Goal: Task Accomplishment & Management: Manage account settings

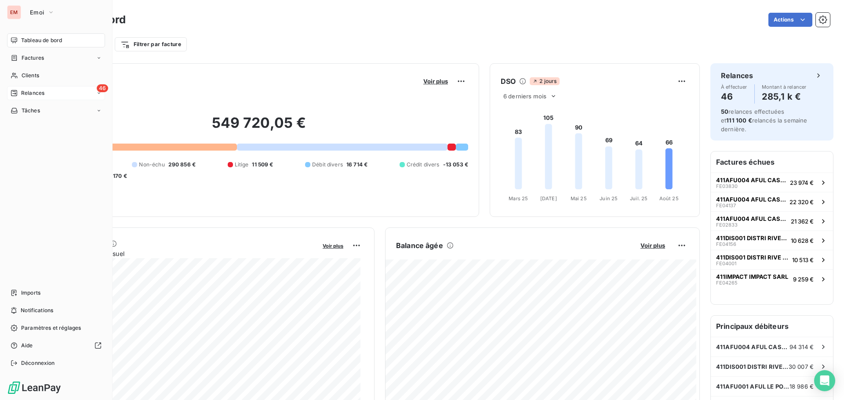
click at [25, 96] on span "Relances" at bounding box center [32, 93] width 23 height 8
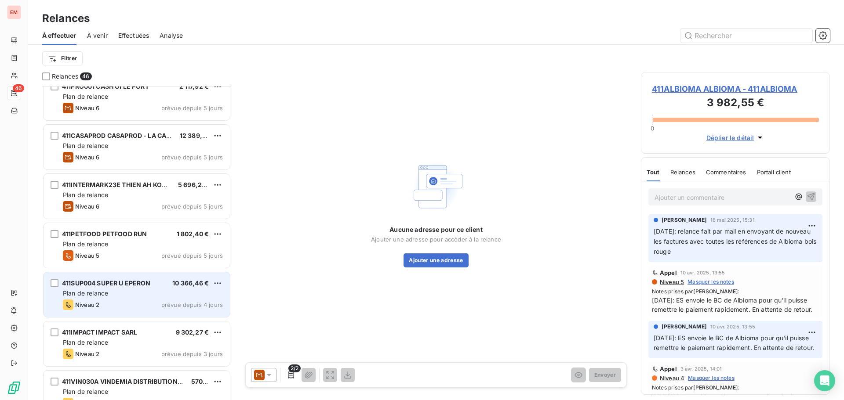
scroll to position [588, 0]
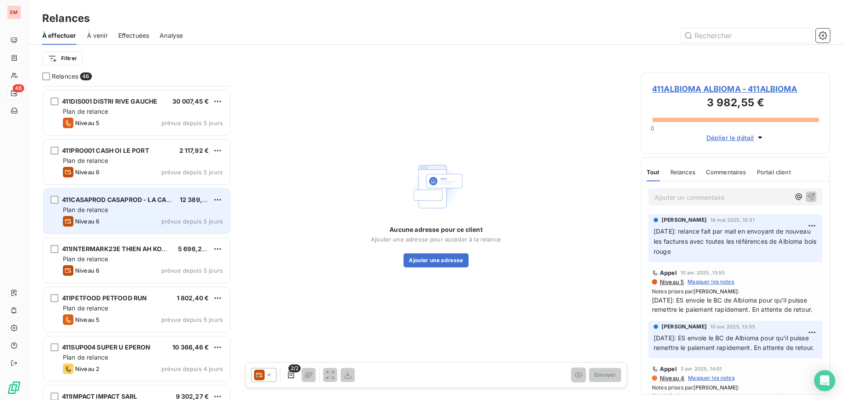
click at [119, 204] on div "411CASAPROD CASAPROD - LA CASE A PAINS" at bounding box center [117, 200] width 111 height 9
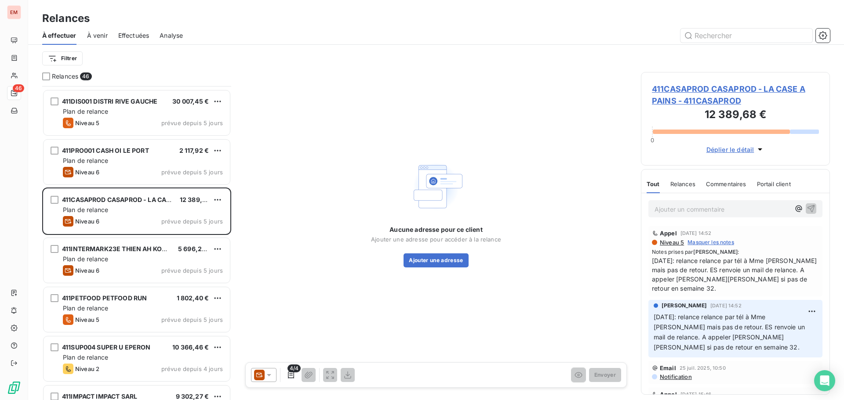
click at [271, 374] on icon at bounding box center [269, 375] width 4 height 2
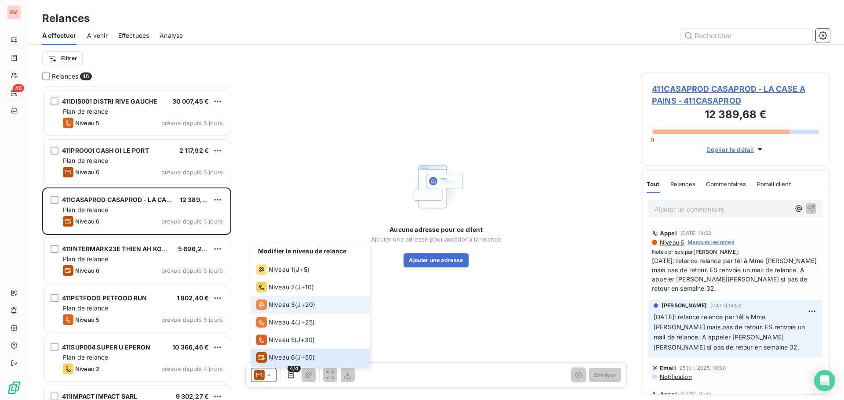
click at [286, 309] on div "Niveau 3" at bounding box center [275, 305] width 39 height 11
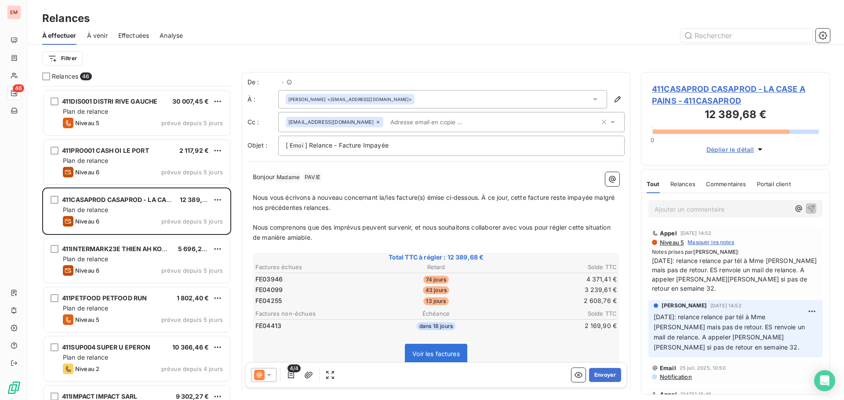
scroll to position [308, 182]
click at [691, 214] on p "Ajouter un commentaire ﻿" at bounding box center [721, 209] width 135 height 11
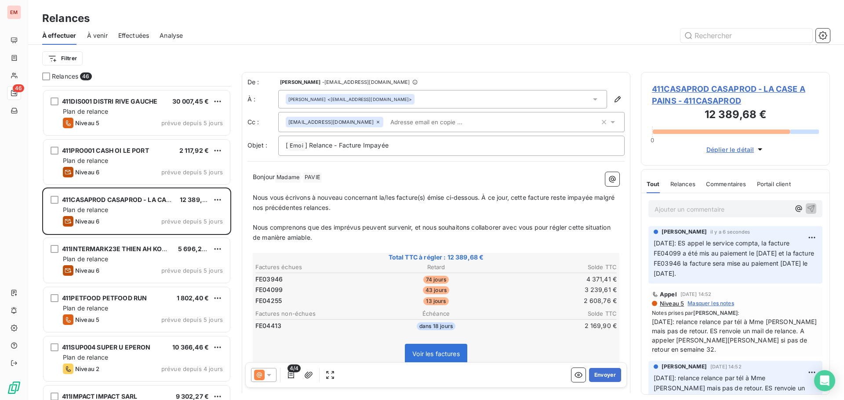
drag, startPoint x: 694, startPoint y: 244, endPoint x: 667, endPoint y: 260, distance: 31.5
click at [693, 245] on span "[DATE]: ES appel le service compta, la facture FE04099 a été mis au paiement le…" at bounding box center [734, 258] width 162 height 38
drag, startPoint x: 654, startPoint y: 253, endPoint x: 718, endPoint y: 276, distance: 68.2
click at [718, 276] on span "[DATE]: ES appel le service compta, la facture FE04099 a été mis au paiement le…" at bounding box center [734, 258] width 162 height 38
copy span "FE04099 a été mis au paiement le [DATE] et la facture FE03946 la facture sera m…"
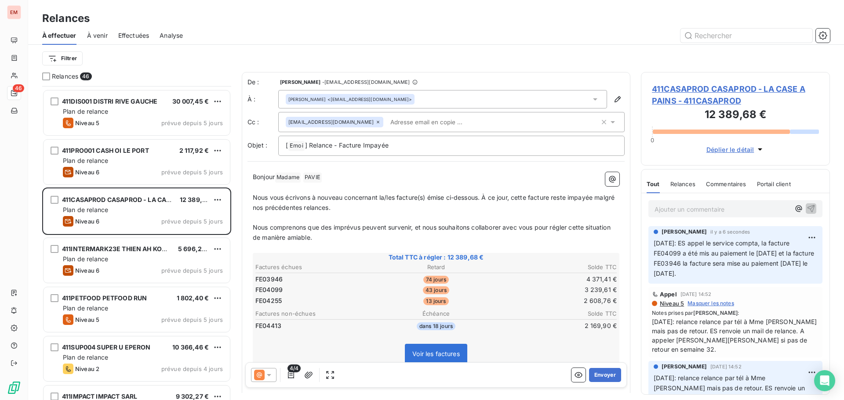
click at [730, 270] on p "[DATE]: ES appel le service compta, la facture FE04099 a été mis au paiement le…" at bounding box center [734, 259] width 163 height 40
drag, startPoint x: 728, startPoint y: 275, endPoint x: 652, endPoint y: 250, distance: 79.1
click at [653, 247] on p "[DATE]: ES appel le service compta, la facture FE04099 a été mis au paiement le…" at bounding box center [734, 259] width 163 height 40
copy span "[DATE]: ES appel le service compta, la facture FE04099 a été mis au paiement le…"
click at [275, 378] on div at bounding box center [263, 375] width 25 height 14
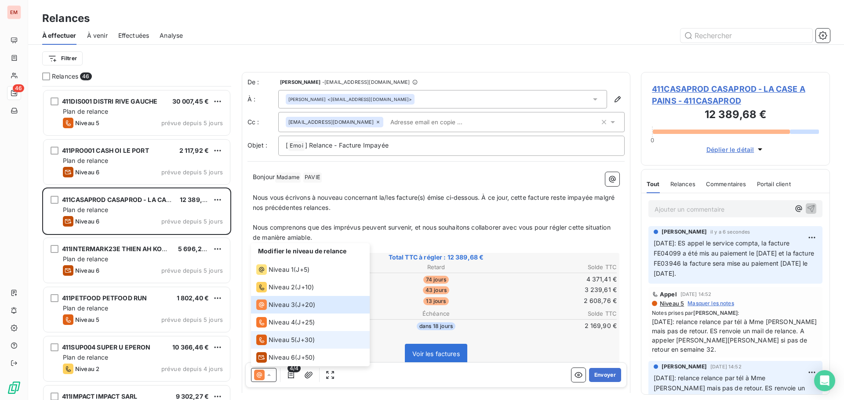
click at [280, 341] on span "Niveau 5" at bounding box center [281, 340] width 26 height 9
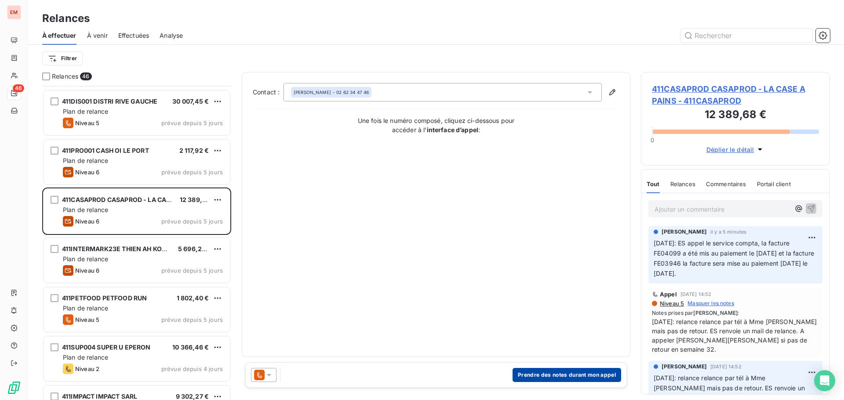
click at [540, 372] on button "Prendre des notes durant mon appel" at bounding box center [566, 375] width 109 height 14
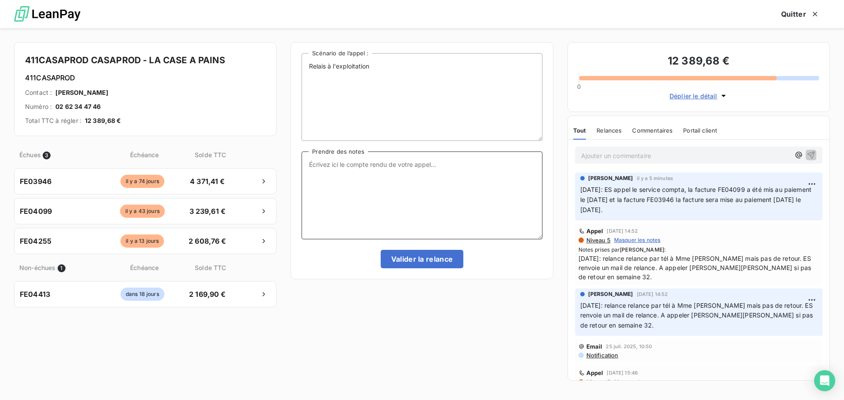
drag, startPoint x: 387, startPoint y: 154, endPoint x: 383, endPoint y: 131, distance: 23.2
click at [385, 152] on textarea "Prendre des notes" at bounding box center [421, 196] width 240 height 88
drag, startPoint x: 392, startPoint y: 72, endPoint x: 391, endPoint y: 65, distance: 7.0
click at [392, 68] on textarea "Relais à l'exploitation" at bounding box center [421, 97] width 240 height 88
paste textarea "[DATE]: ES appel le service compta, la facture FE04099 a été mis au paiement le…"
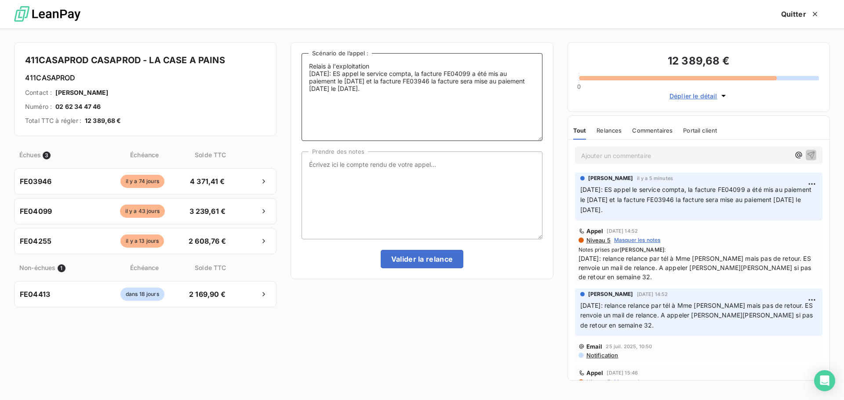
type textarea "Relais à l'exploitation [DATE]: ES appel le service compta, la facture FE04099 …"
click at [410, 168] on textarea "Prendre des notes" at bounding box center [421, 196] width 240 height 88
paste textarea "[DATE]: ES appel le service compta, la facture FE04099 a été mis au paiement le…"
type textarea "[DATE]: ES appel le service compta, la facture FE04099 a été mis au paiement le…"
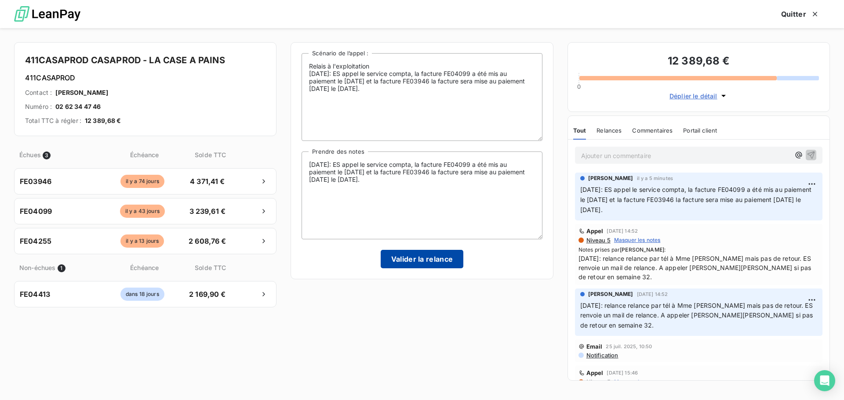
drag, startPoint x: 451, startPoint y: 246, endPoint x: 450, endPoint y: 253, distance: 7.1
click at [451, 247] on div "Relais à l'exploitation [DATE]: ES appel le service compta, la facture FE04099 …" at bounding box center [421, 160] width 240 height 215
click at [448, 257] on button "Valider la relance" at bounding box center [422, 259] width 83 height 18
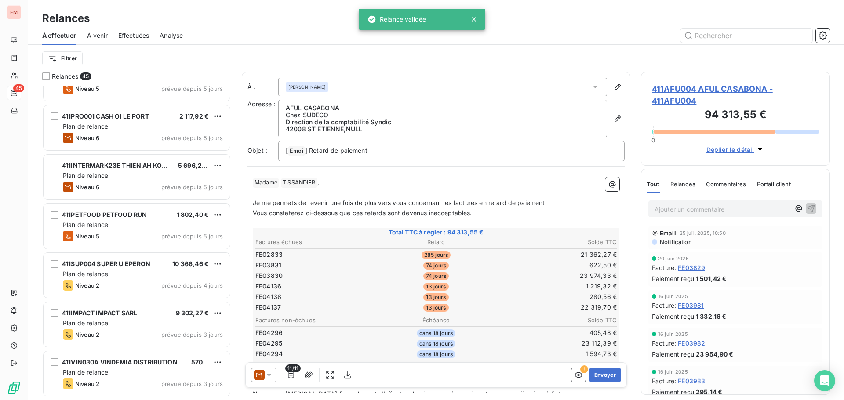
scroll to position [632, 0]
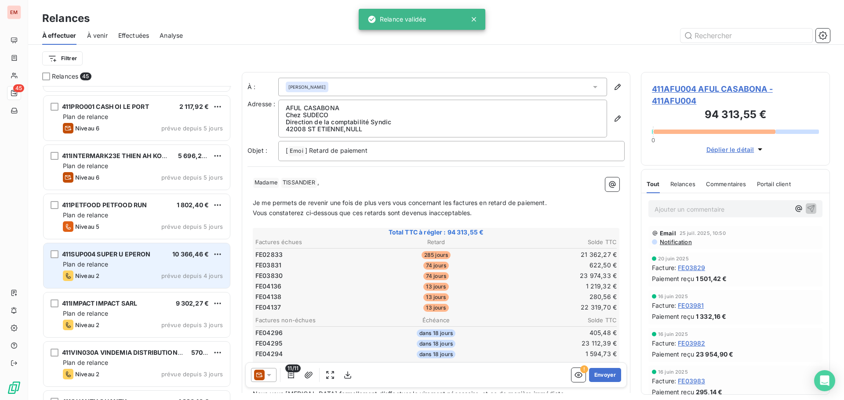
click at [112, 265] on div "Plan de relance" at bounding box center [143, 264] width 160 height 9
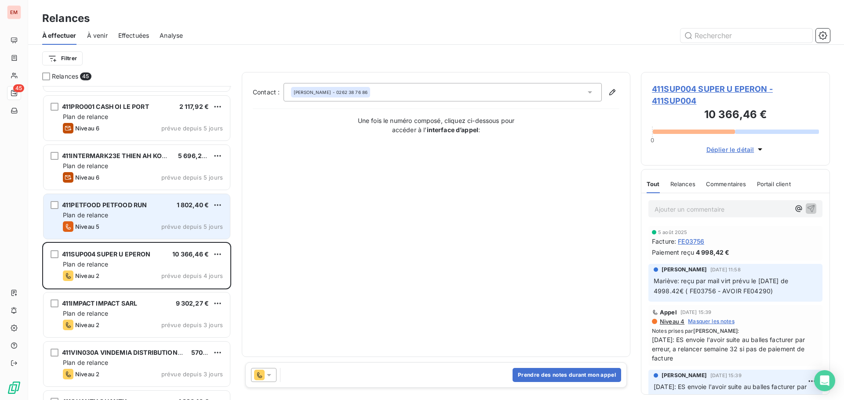
click at [105, 213] on span "Plan de relance" at bounding box center [85, 214] width 45 height 7
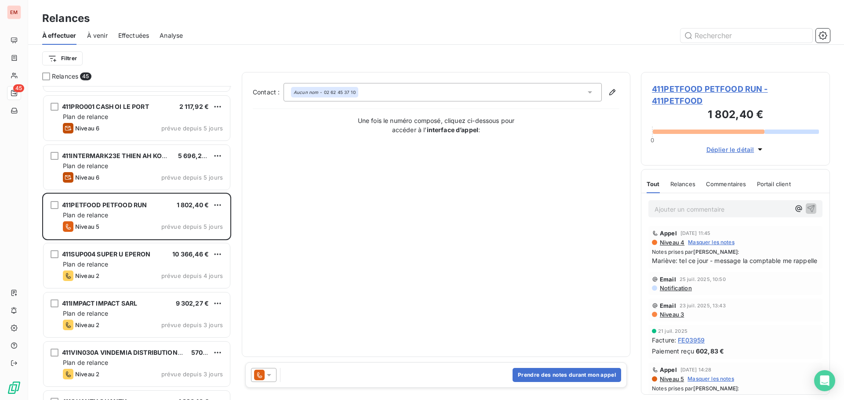
click at [262, 376] on icon at bounding box center [259, 375] width 11 height 11
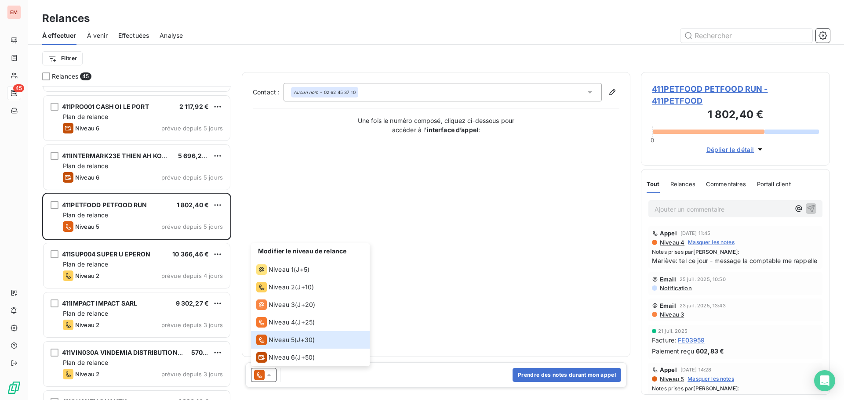
click at [384, 268] on div "Contact : Aucun nom - 02 62 45 37 10 Une fois le numéro composé, cliquez ci-des…" at bounding box center [436, 214] width 366 height 263
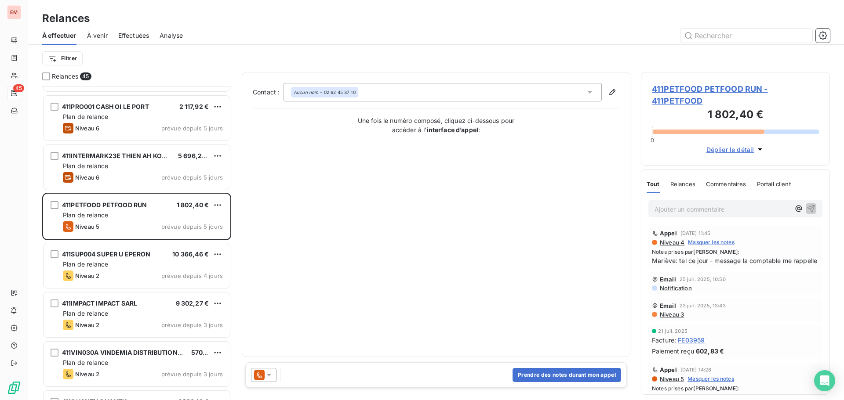
click at [262, 374] on icon at bounding box center [259, 375] width 11 height 11
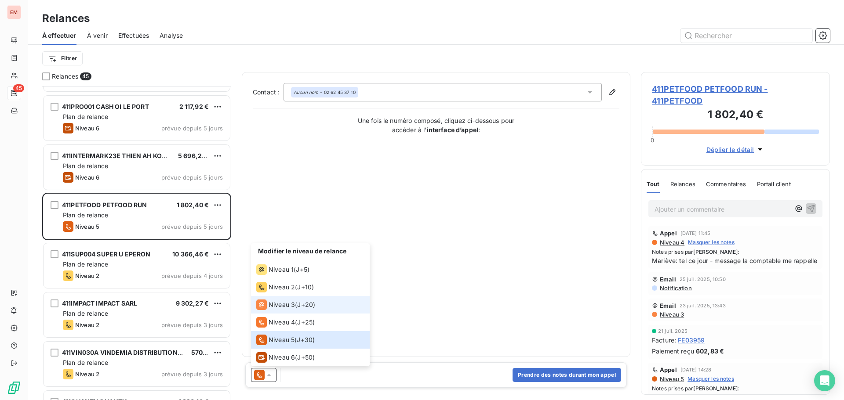
click at [267, 307] on div "Niveau 3" at bounding box center [275, 305] width 39 height 11
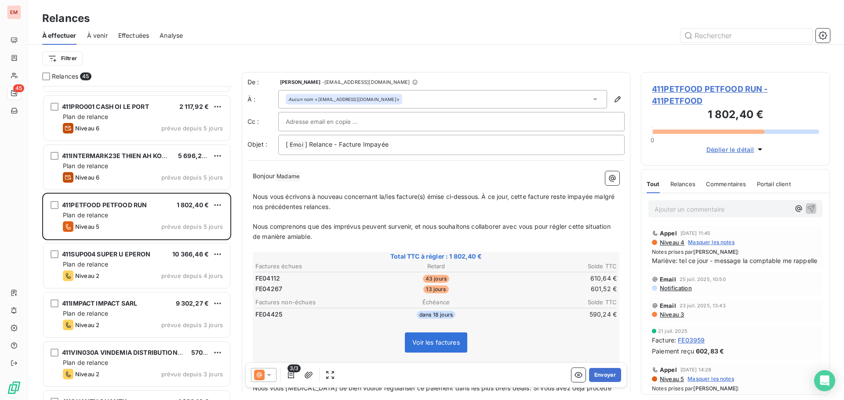
click at [266, 378] on icon at bounding box center [269, 375] width 9 height 9
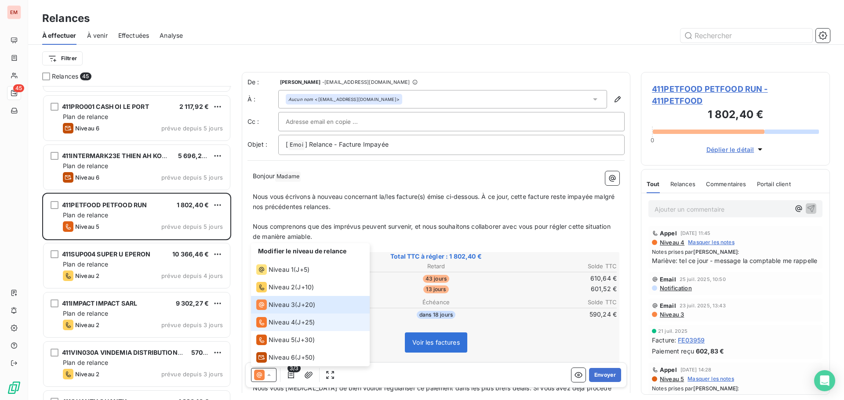
click at [278, 326] on span "Niveau 4" at bounding box center [281, 322] width 26 height 9
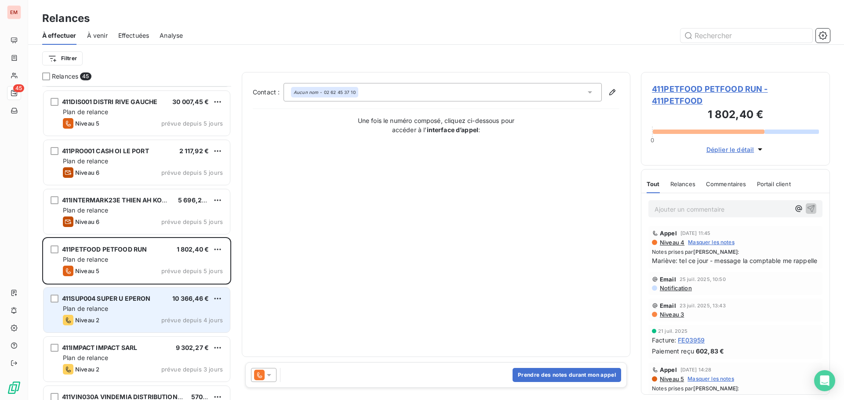
scroll to position [544, 0]
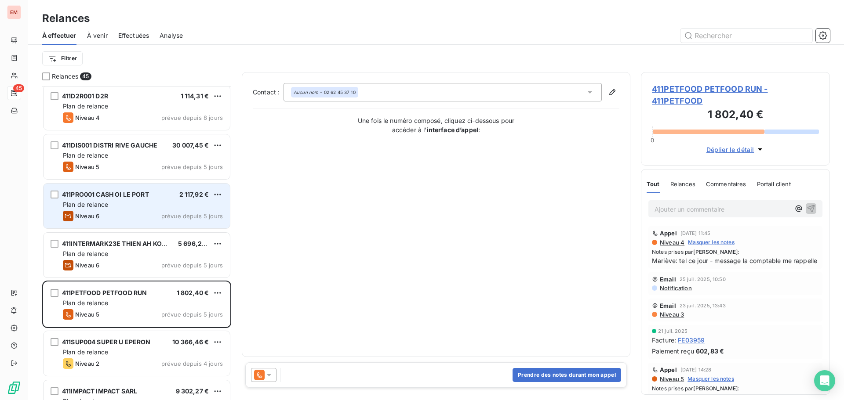
click at [112, 208] on div "Plan de relance" at bounding box center [143, 204] width 160 height 9
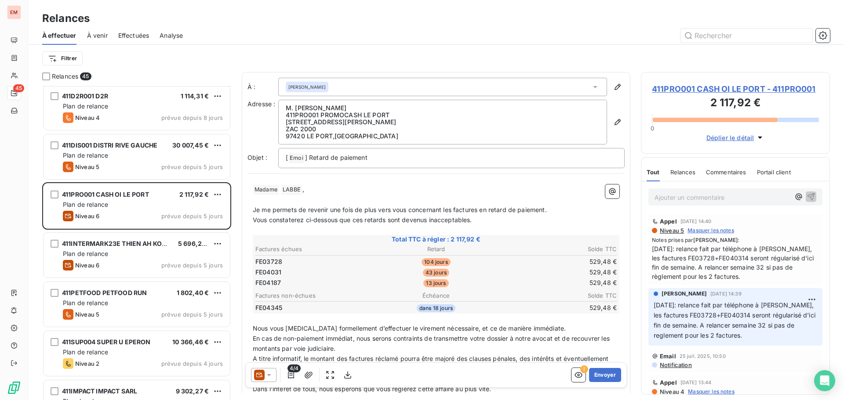
click at [269, 373] on icon at bounding box center [269, 375] width 9 height 9
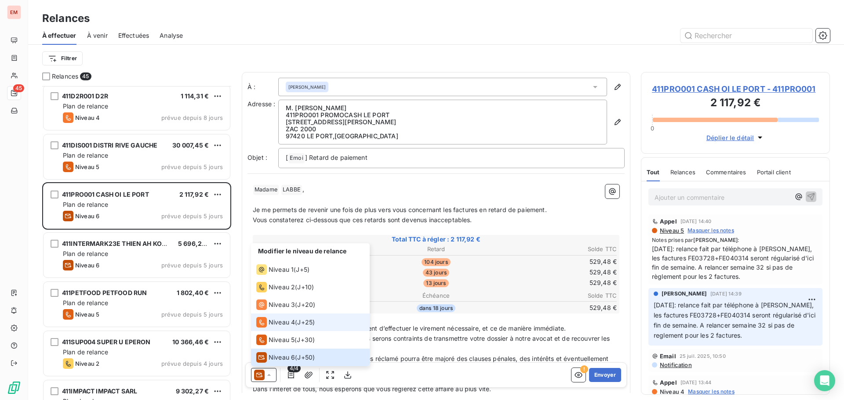
click at [287, 320] on span "Niveau 4" at bounding box center [281, 322] width 26 height 9
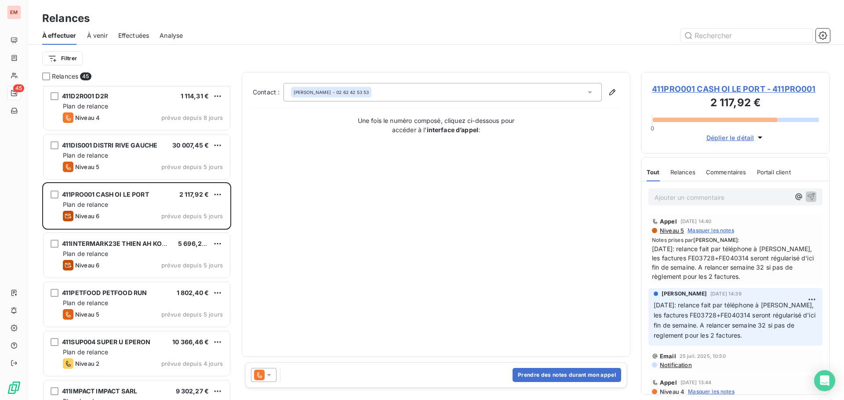
click at [268, 366] on div "Prendre des notes durant mon appel" at bounding box center [435, 374] width 381 height 25
click at [268, 373] on icon at bounding box center [269, 375] width 9 height 9
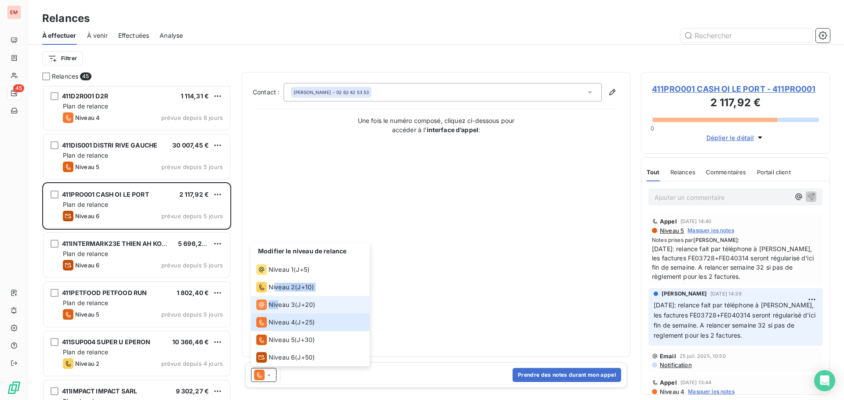
drag, startPoint x: 275, startPoint y: 296, endPoint x: 277, endPoint y: 304, distance: 8.1
click at [277, 304] on ul "Modifier le niveau de relance Niveau 1 ( J+5 ) Niveau 2 ( J+10 ) Niveau 3 ( J+2…" at bounding box center [310, 304] width 119 height 123
click at [277, 304] on span "Niveau 3" at bounding box center [281, 305] width 26 height 9
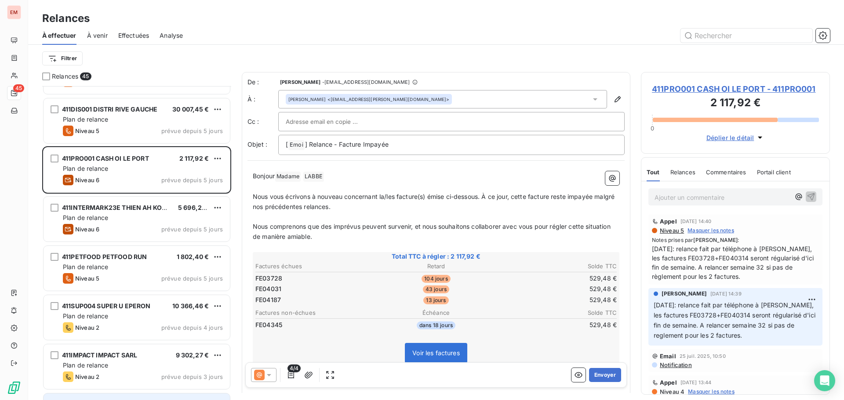
scroll to position [544, 0]
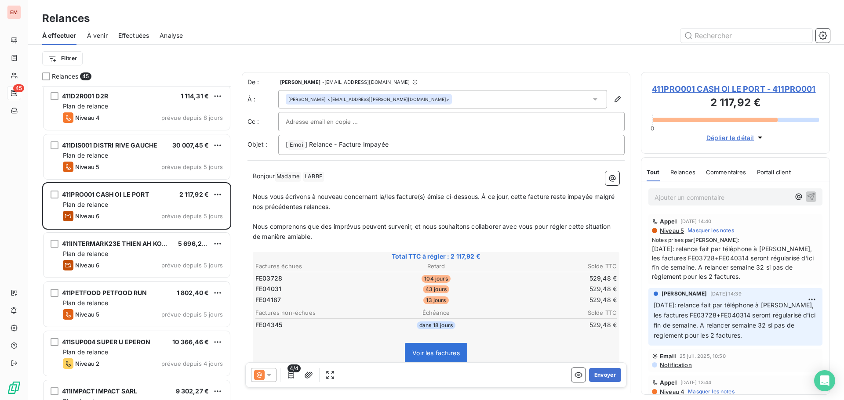
click at [388, 101] on div "[PERSON_NAME] <[EMAIL_ADDRESS][PERSON_NAME][DOMAIN_NAME]>" at bounding box center [442, 99] width 329 height 18
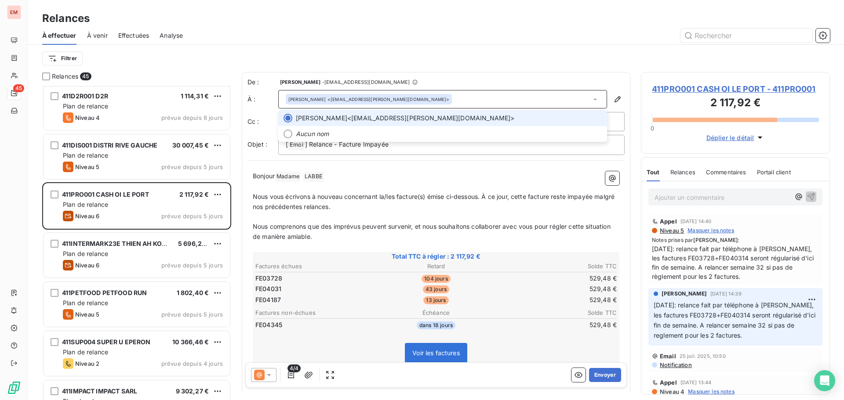
drag, startPoint x: 378, startPoint y: 121, endPoint x: 437, endPoint y: 110, distance: 59.4
click at [437, 110] on li "[PERSON_NAME] <[EMAIL_ADDRESS][PERSON_NAME][DOMAIN_NAME]>" at bounding box center [442, 118] width 329 height 16
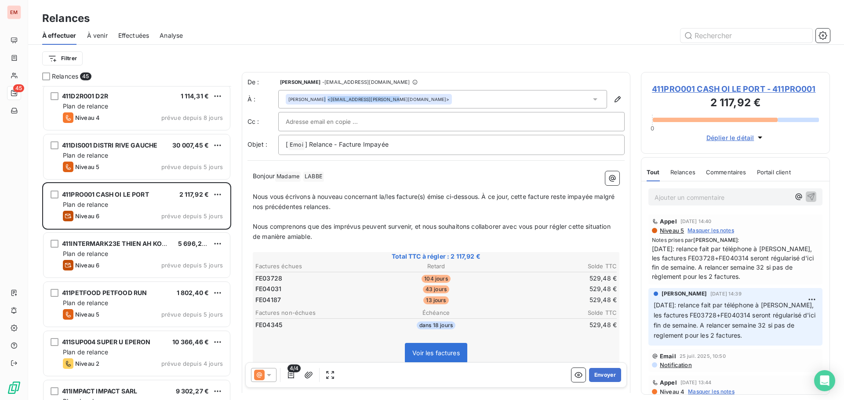
drag, startPoint x: 392, startPoint y: 96, endPoint x: 382, endPoint y: 105, distance: 14.0
click at [382, 105] on div "[PERSON_NAME] <[EMAIL_ADDRESS][PERSON_NAME][DOMAIN_NAME]>" at bounding box center [442, 99] width 329 height 18
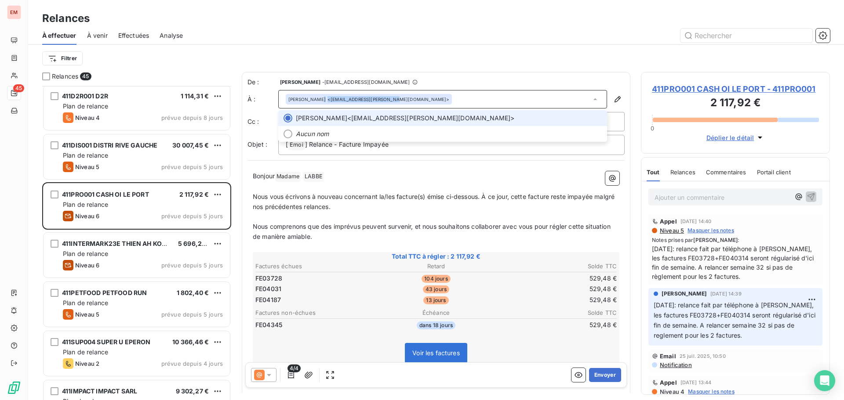
copy div "<[EMAIL_ADDRESS][PERSON_NAME][DOMAIN_NAME]"
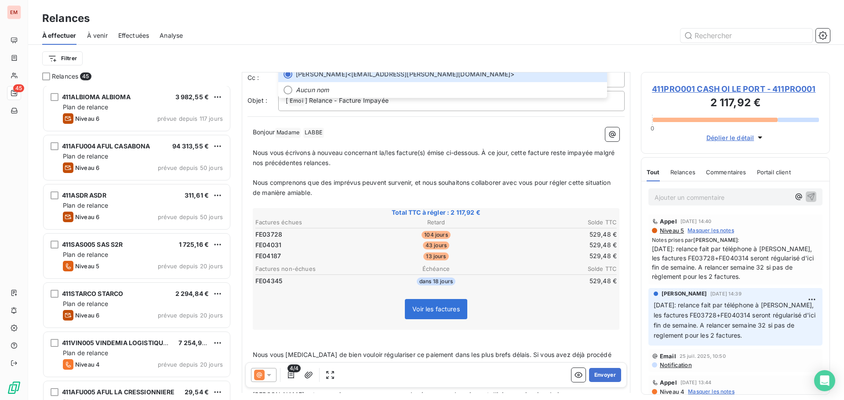
scroll to position [0, 0]
drag, startPoint x: 367, startPoint y: 173, endPoint x: 363, endPoint y: 172, distance: 4.5
click at [366, 172] on p "﻿" at bounding box center [436, 173] width 366 height 10
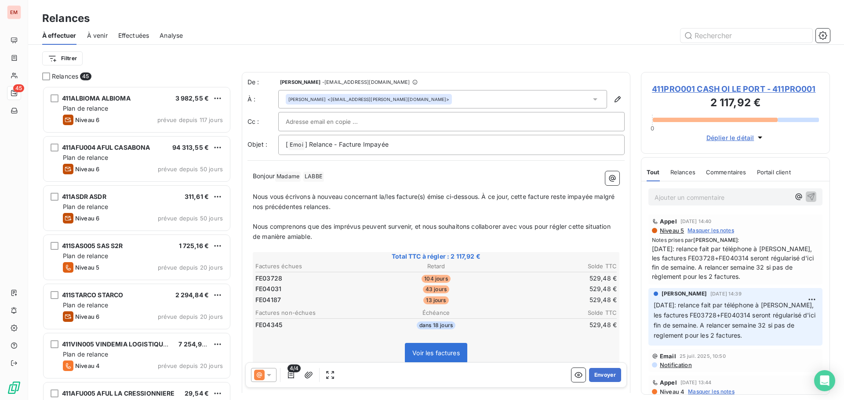
click at [730, 201] on p "Ajouter un commentaire ﻿" at bounding box center [721, 197] width 135 height 11
click at [746, 202] on p "Ajouter un commentaire ﻿" at bounding box center [721, 197] width 135 height 11
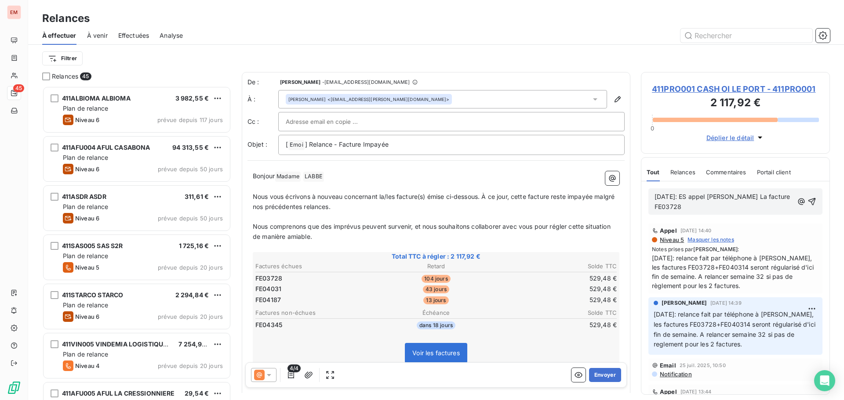
click at [796, 196] on button "button" at bounding box center [800, 201] width 9 height 11
click at [723, 206] on p "[DATE]: ES appel [PERSON_NAME] La facture FE03728" at bounding box center [723, 202] width 138 height 20
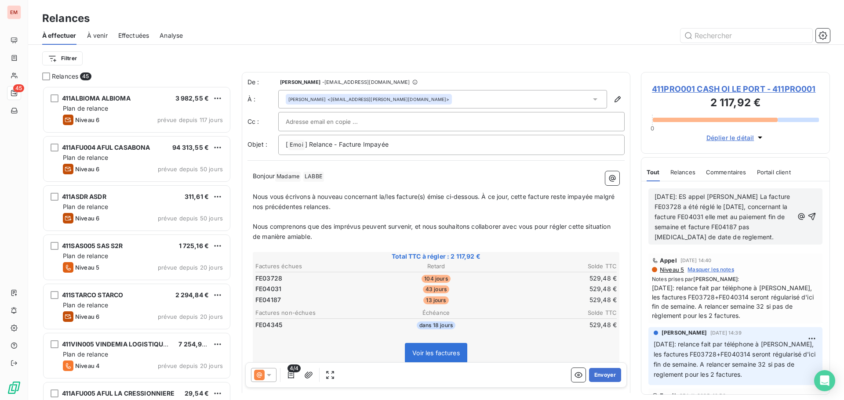
click at [733, 240] on span "[DATE]: ES appel [PERSON_NAME] La facture FE03728 a été réglé le [DATE], concer…" at bounding box center [722, 217] width 137 height 48
click at [728, 238] on span "[DATE]: ES appel [PERSON_NAME] La facture FE03728 a été réglé le [DATE], concer…" at bounding box center [722, 217] width 137 height 48
click at [757, 236] on p "[DATE]: ES appel [PERSON_NAME] La facture FE03728 a été réglé le [DATE], concer…" at bounding box center [723, 217] width 139 height 50
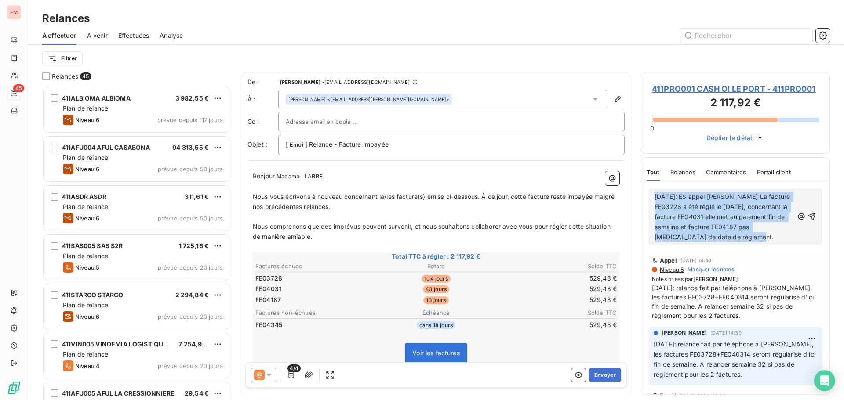
drag, startPoint x: 757, startPoint y: 236, endPoint x: 652, endPoint y: 195, distance: 113.3
click at [652, 195] on div "[DATE]: ES appel [PERSON_NAME] La facture FE03728 a été réglé le [DATE], concer…" at bounding box center [735, 216] width 174 height 56
copy span "[DATE]: ES appel [PERSON_NAME] La facture FE03728 a été réglé le [DATE], concer…"
click at [807, 216] on icon "button" at bounding box center [811, 216] width 9 height 9
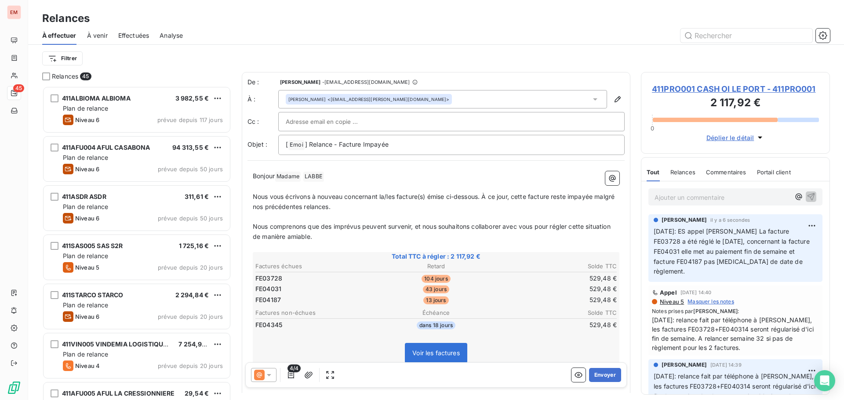
click at [260, 373] on icon at bounding box center [259, 375] width 5 height 5
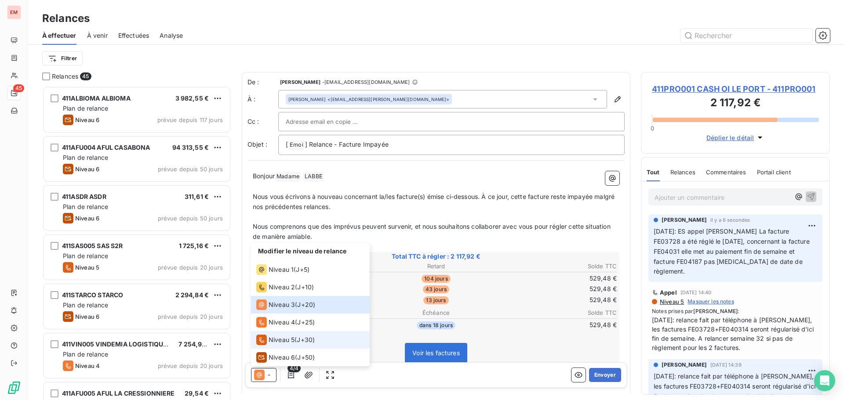
click at [275, 335] on div "Niveau 5" at bounding box center [275, 340] width 38 height 11
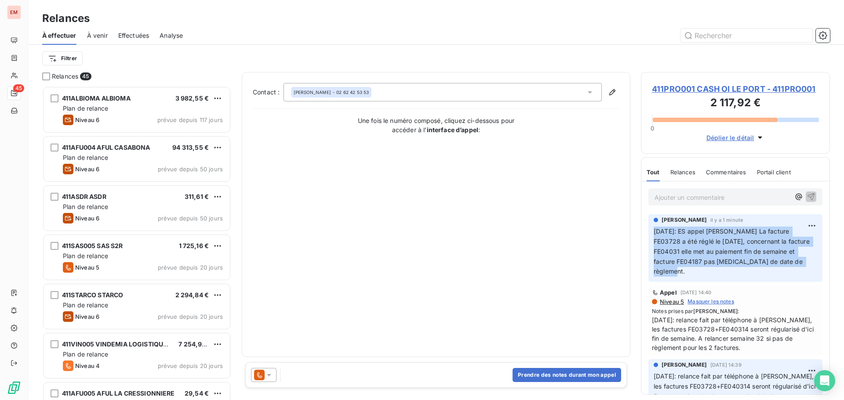
drag, startPoint x: 699, startPoint y: 273, endPoint x: 651, endPoint y: 230, distance: 64.1
click at [651, 230] on div "[PERSON_NAME] il y a 1 minute [DATE]: ES appel [PERSON_NAME] La facture FE03728…" at bounding box center [735, 248] width 174 height 68
copy span "[DATE]: ES appel [PERSON_NAME] La facture FE03728 a été réglé le [DATE], concer…"
click at [560, 372] on button "Prendre des notes durant mon appel" at bounding box center [566, 375] width 109 height 14
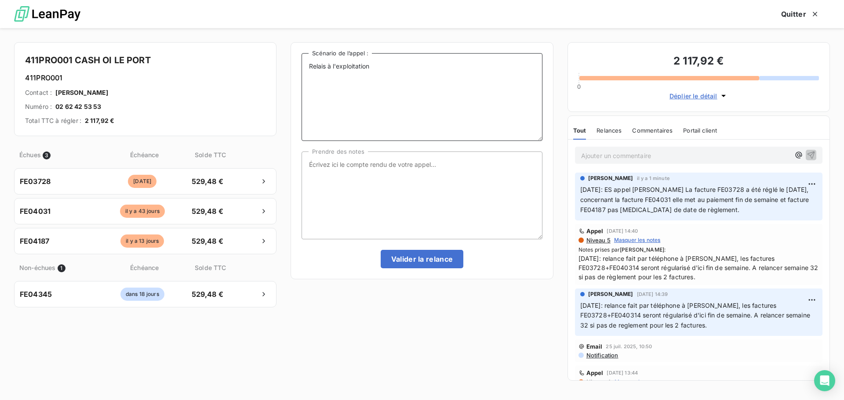
click at [414, 76] on textarea "Relais à l'exploitation" at bounding box center [421, 97] width 240 height 88
paste textarea "[DATE]: ES appel [PERSON_NAME] La facture FE03728 a été réglé le [DATE], concer…"
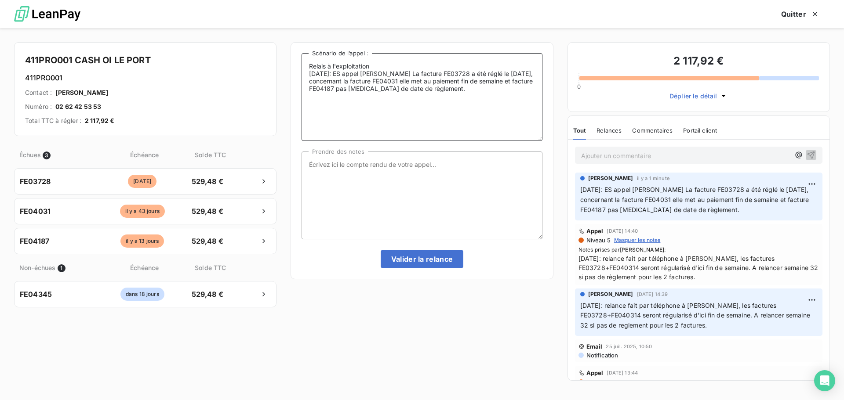
type textarea "Relais à l'exploitation [DATE]: ES appel [PERSON_NAME] La facture FE03728 a été…"
click at [385, 155] on textarea "Prendre des notes" at bounding box center [421, 196] width 240 height 88
paste textarea "[DATE]: ES appel [PERSON_NAME] La facture FE03728 a été réglé le [DATE], concer…"
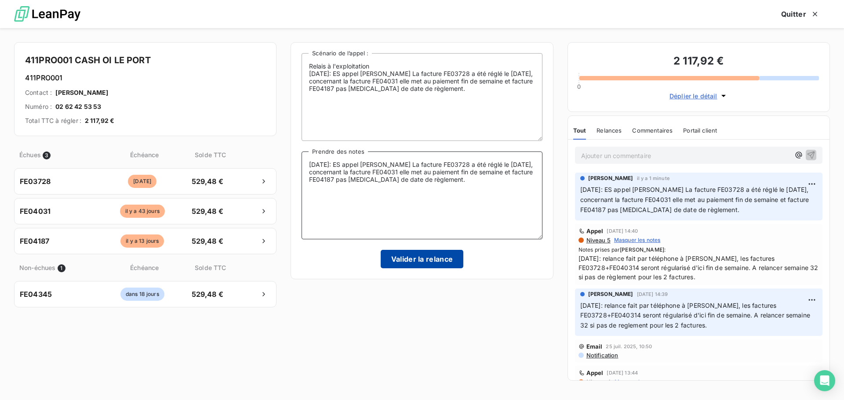
type textarea "[DATE]: ES appel [PERSON_NAME] La facture FE03728 a été réglé le [DATE], concer…"
click at [398, 262] on button "Valider la relance" at bounding box center [422, 259] width 83 height 18
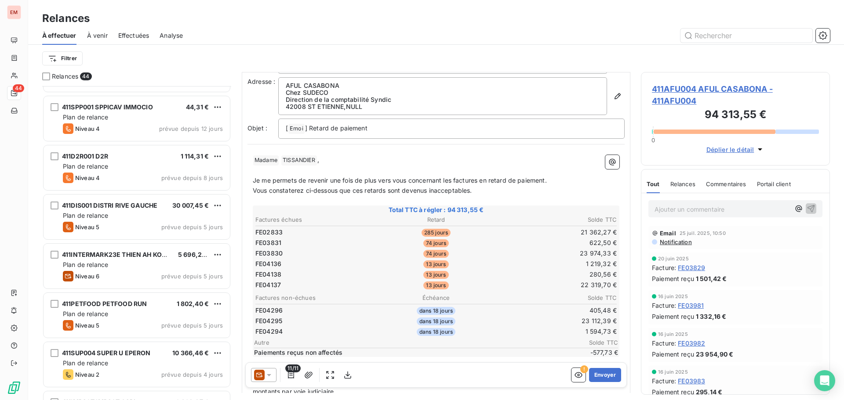
scroll to position [44, 0]
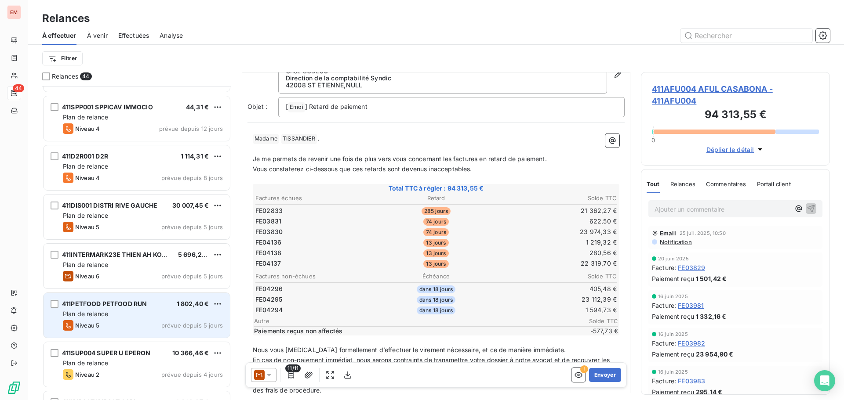
click at [136, 331] on div "411PETFOOD PETFOOD RUN 1 802,40 € Plan de relance Niveau 5 prévue depuis 5 jours" at bounding box center [136, 315] width 186 height 45
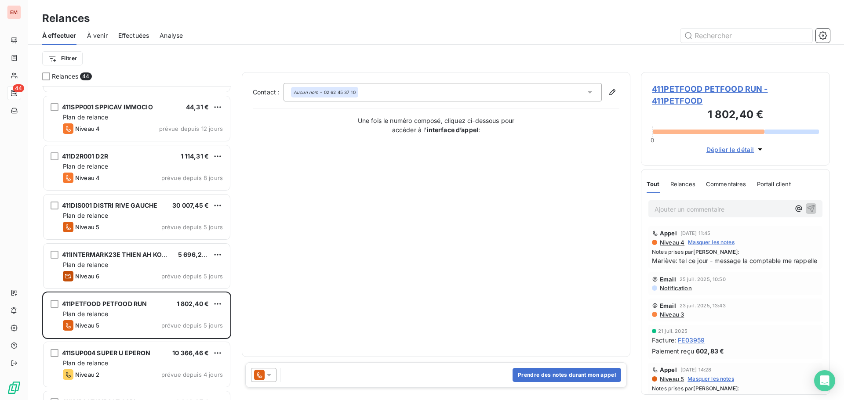
click at [274, 377] on div at bounding box center [263, 375] width 25 height 14
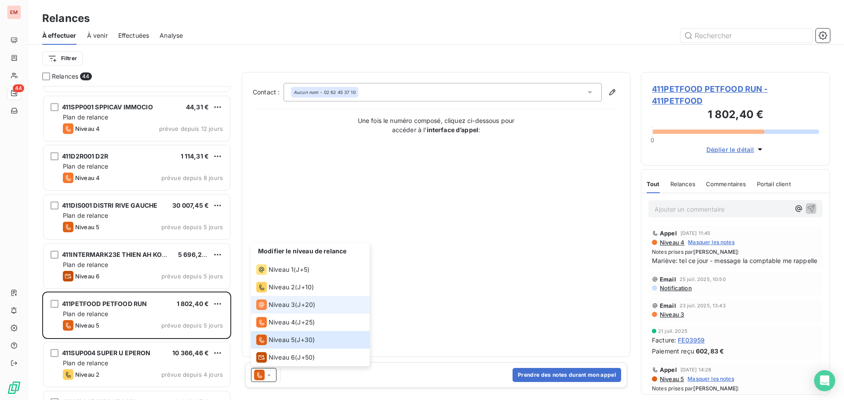
click at [292, 304] on span "Niveau 3" at bounding box center [281, 305] width 26 height 9
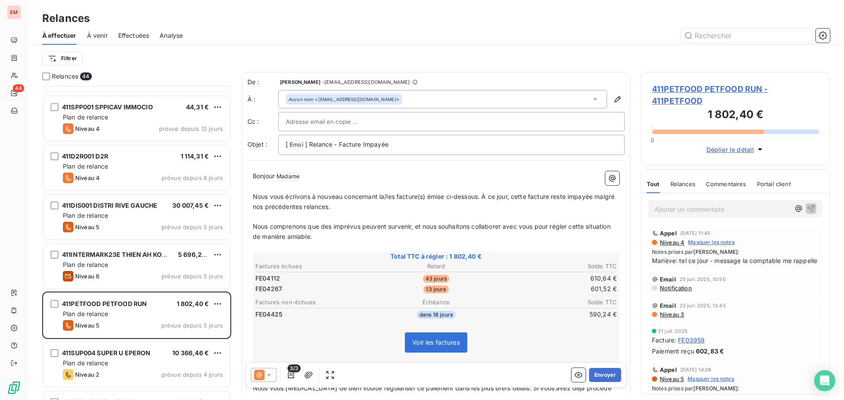
click at [270, 370] on div at bounding box center [263, 375] width 25 height 14
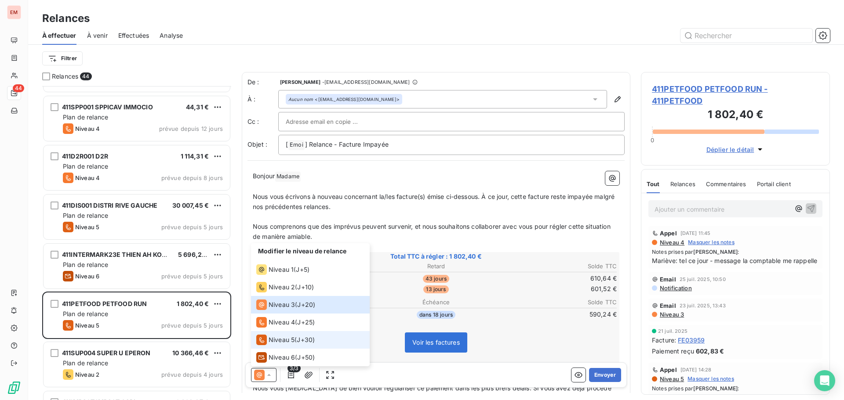
click at [294, 339] on span "Niveau 5" at bounding box center [281, 340] width 26 height 9
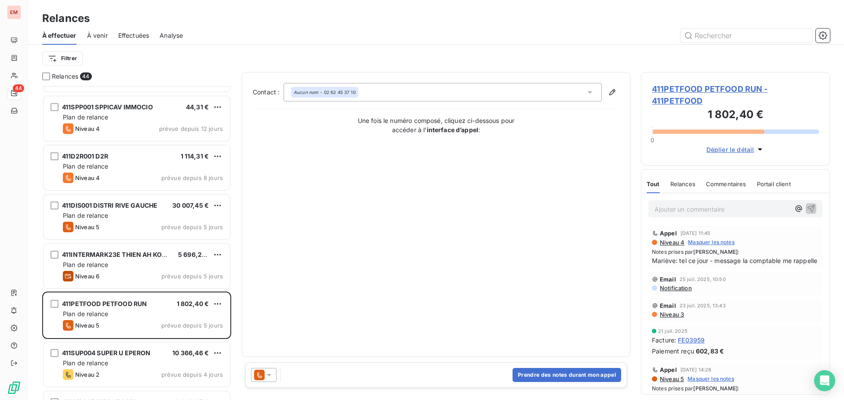
click at [267, 375] on icon at bounding box center [269, 375] width 9 height 9
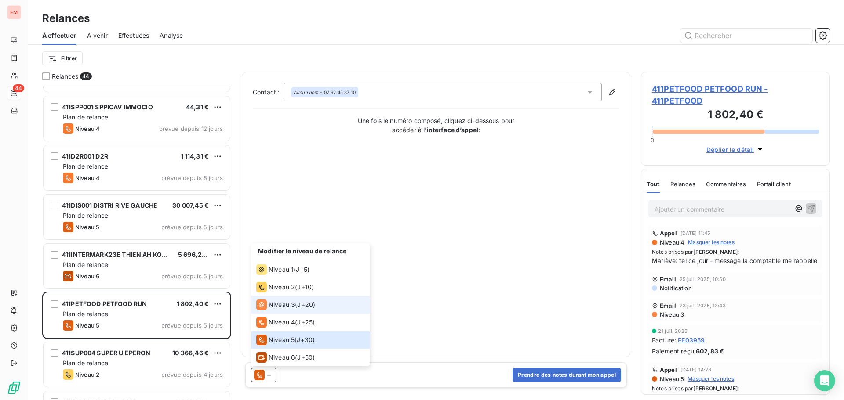
click at [276, 304] on span "Niveau 3" at bounding box center [281, 305] width 26 height 9
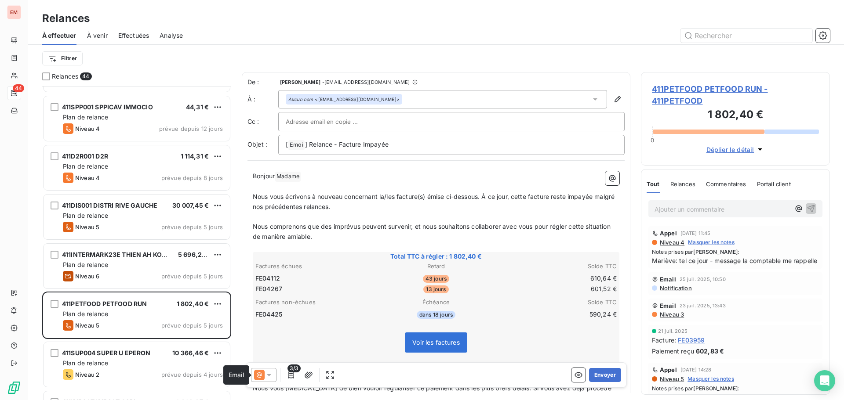
click at [257, 377] on icon at bounding box center [259, 375] width 11 height 11
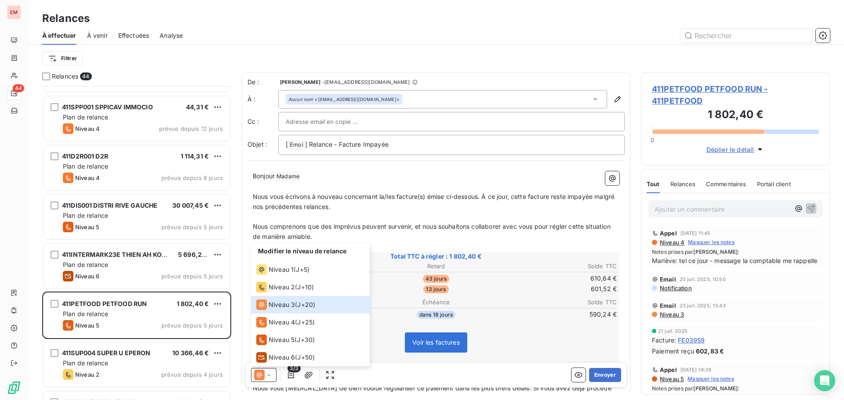
click at [401, 214] on p "﻿" at bounding box center [436, 217] width 366 height 10
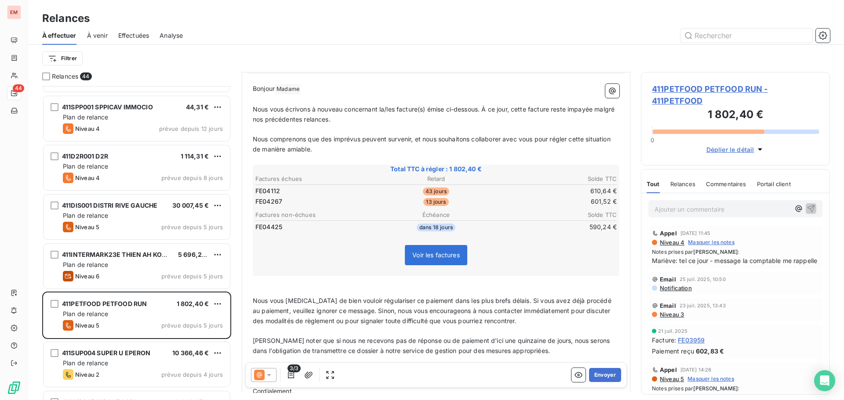
scroll to position [88, 0]
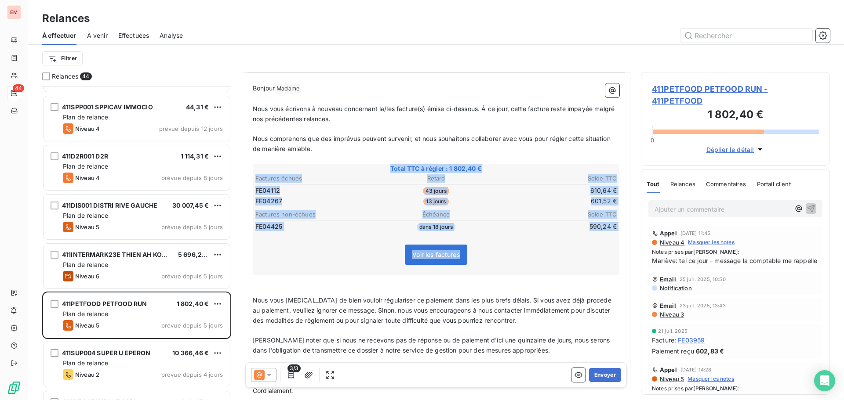
drag, startPoint x: 383, startPoint y: 165, endPoint x: 482, endPoint y: 254, distance: 133.5
click at [482, 254] on div "Total TTC à régler : 1 802,40 € Factures échues Retard Solde TTC FE04112 43 jou…" at bounding box center [436, 219] width 366 height 111
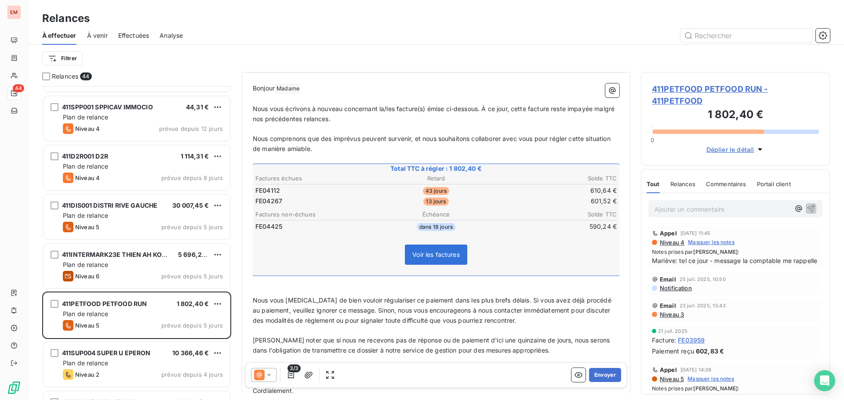
click at [309, 173] on table "Factures échues Retard Solde TTC FE04112 43 jours 610,64 € FE04267 13 jours 601…" at bounding box center [436, 190] width 364 height 34
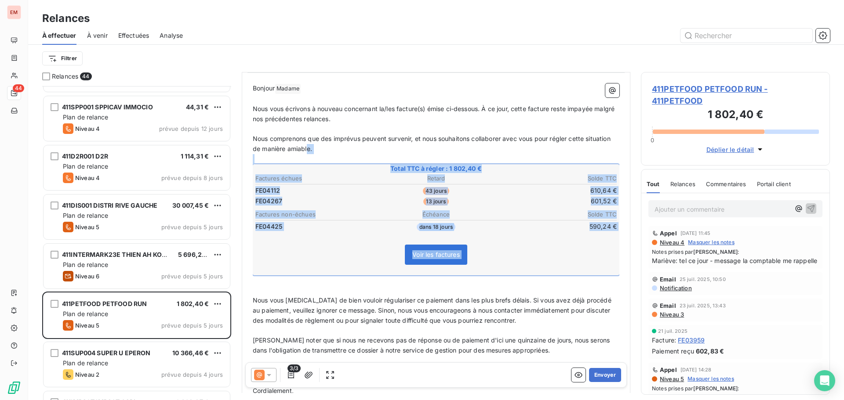
drag, startPoint x: 336, startPoint y: 149, endPoint x: 379, endPoint y: 281, distance: 139.2
click at [379, 281] on div "[PERSON_NAME] Madame ﻿ ﻿ ﻿ ﻿ Nous vous écrivons à nouveau concernant la/les fac…" at bounding box center [436, 279] width 366 height 393
copy div "e. ﻿ Total TTC à régler : 1 802,40 € Factures échues Retard Solde TTC FE04112 4…"
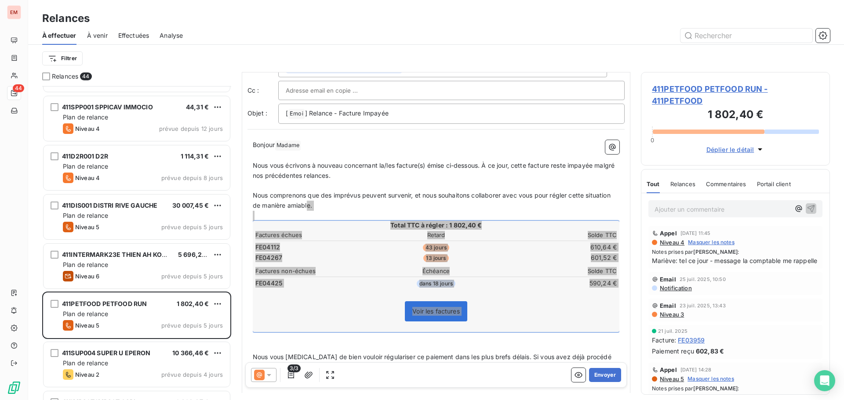
scroll to position [0, 0]
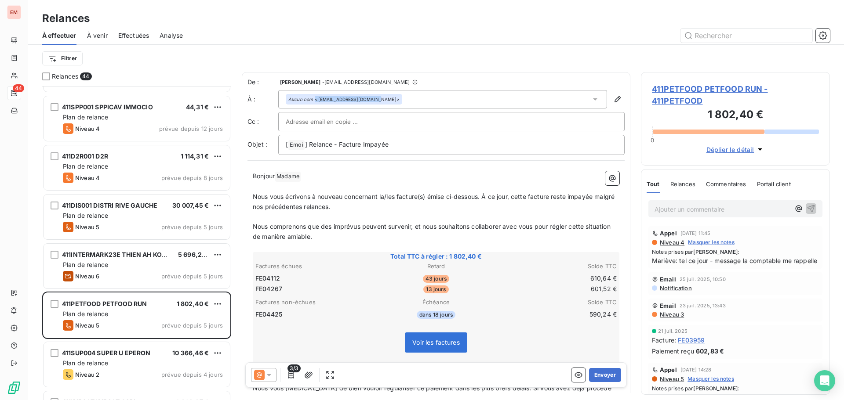
drag, startPoint x: 378, startPoint y: 96, endPoint x: 373, endPoint y: 101, distance: 7.5
click at [373, 101] on div "Aucun nom <[EMAIL_ADDRESS][DOMAIN_NAME]>" at bounding box center [442, 99] width 329 height 18
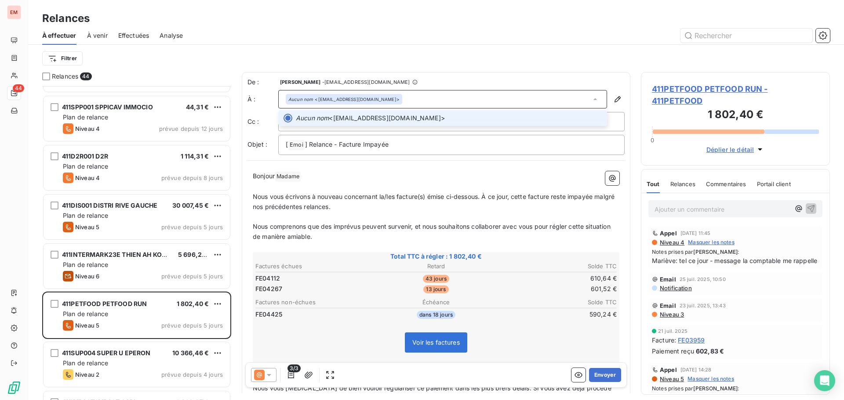
drag, startPoint x: 362, startPoint y: 120, endPoint x: 387, endPoint y: 117, distance: 25.6
click at [387, 117] on span "Aucun nom <[EMAIL_ADDRESS][DOMAIN_NAME]>" at bounding box center [449, 118] width 306 height 9
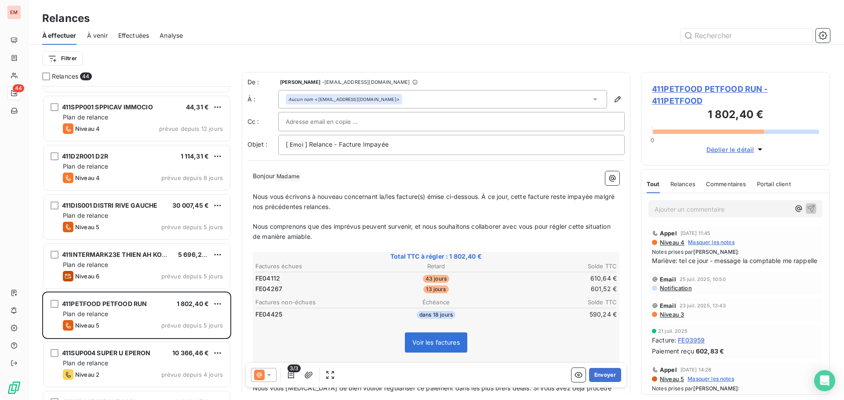
click at [366, 101] on div "Aucun nom <[EMAIL_ADDRESS][DOMAIN_NAME]>" at bounding box center [343, 99] width 111 height 6
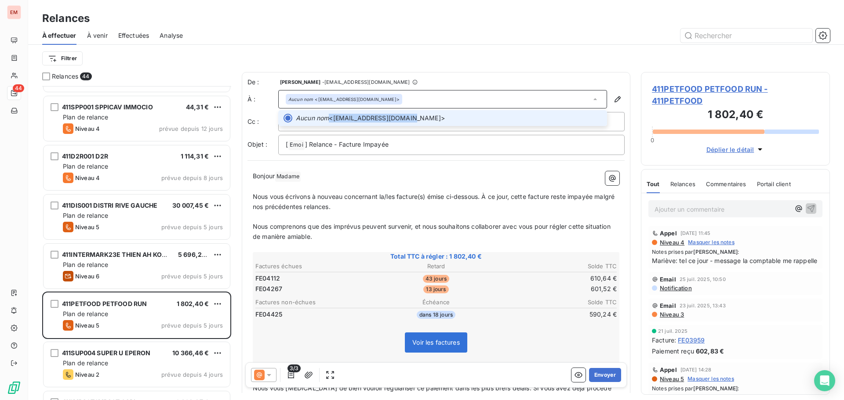
drag, startPoint x: 406, startPoint y: 119, endPoint x: 332, endPoint y: 122, distance: 74.3
click at [332, 122] on span "Aucun nom <[EMAIL_ADDRESS][DOMAIN_NAME]>" at bounding box center [449, 118] width 306 height 9
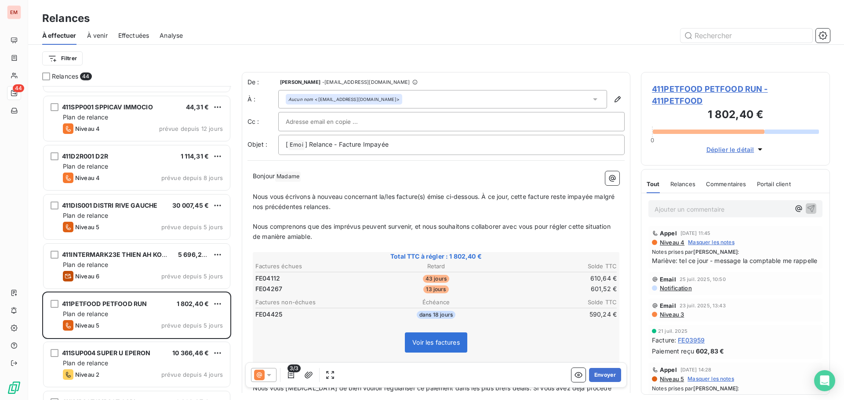
click at [347, 98] on div "Aucun nom <[EMAIL_ADDRESS][DOMAIN_NAME]>" at bounding box center [343, 99] width 111 height 6
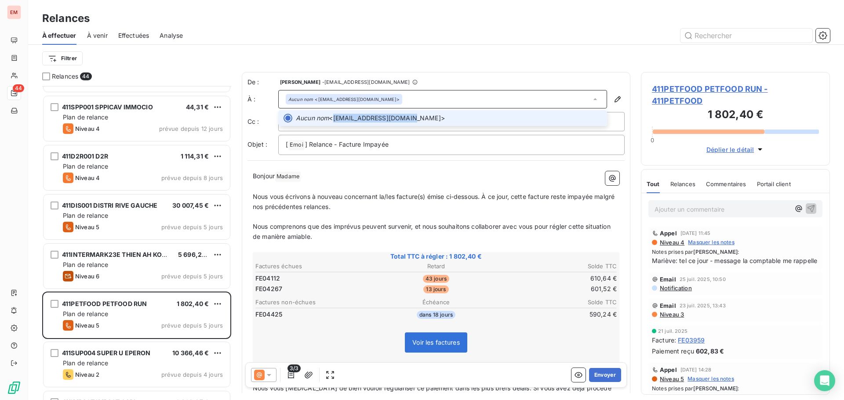
drag, startPoint x: 408, startPoint y: 119, endPoint x: 333, endPoint y: 121, distance: 75.2
click at [333, 121] on span "Aucun nom <[EMAIL_ADDRESS][DOMAIN_NAME]>" at bounding box center [449, 118] width 306 height 9
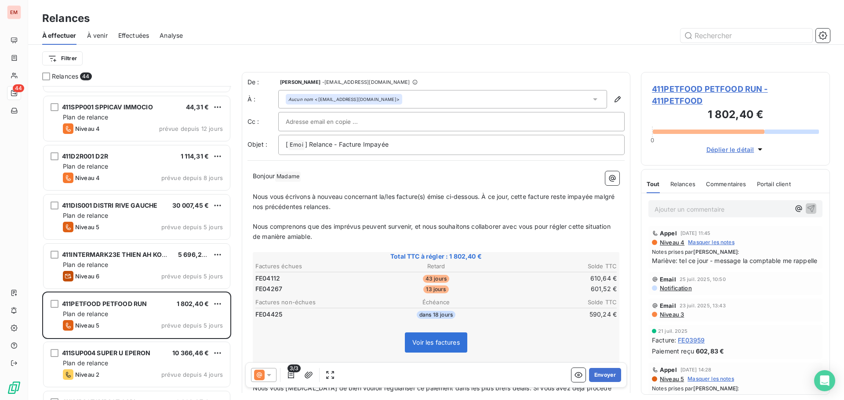
drag, startPoint x: 336, startPoint y: 101, endPoint x: 404, endPoint y: 98, distance: 67.7
click at [404, 98] on div "Aucun nom <[EMAIL_ADDRESS][DOMAIN_NAME]>" at bounding box center [442, 99] width 329 height 18
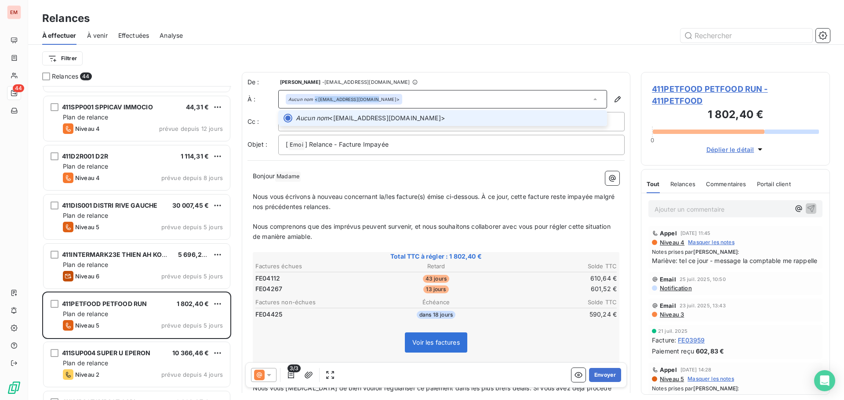
drag, startPoint x: 359, startPoint y: 99, endPoint x: 371, endPoint y: 103, distance: 12.4
click at [371, 103] on div "Aucun nom <[EMAIL_ADDRESS][DOMAIN_NAME]>" at bounding box center [442, 99] width 329 height 18
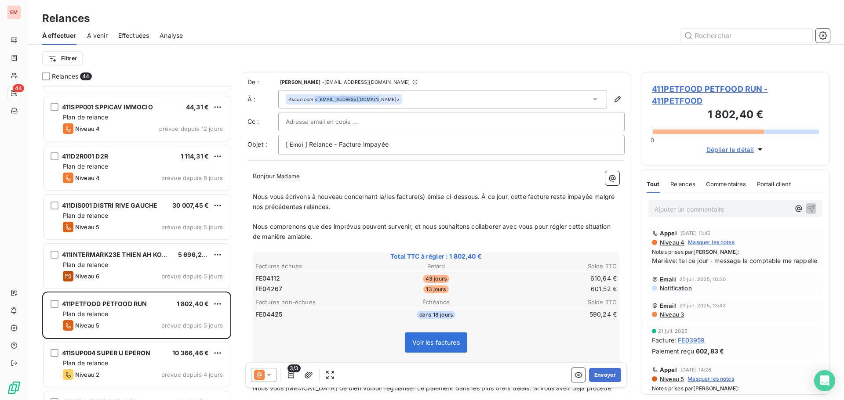
copy div "<[EMAIL_ADDRESS][DOMAIN_NAME]"
drag, startPoint x: 717, startPoint y: 202, endPoint x: 717, endPoint y: 208, distance: 6.6
click at [717, 202] on div "Ajouter un commentaire ﻿" at bounding box center [735, 208] width 174 height 17
click at [719, 209] on p "Ajouter un commentaire ﻿" at bounding box center [721, 209] width 135 height 11
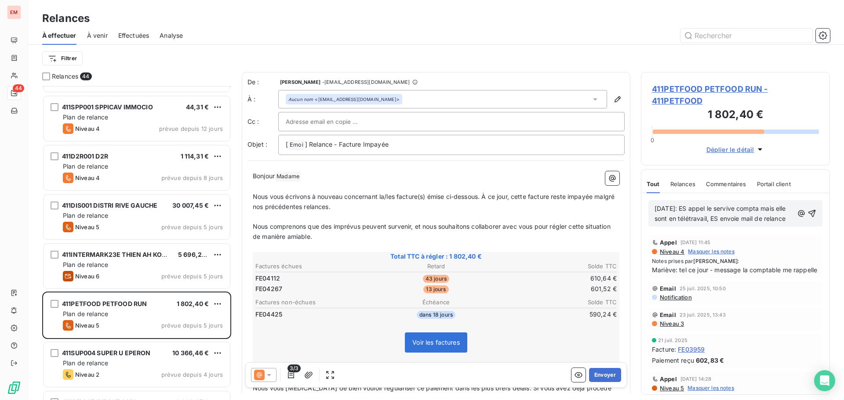
click at [739, 206] on span "[DATE]: ES appel le servive compta mais elle sont en télétravail, ES envoie mai…" at bounding box center [720, 214] width 133 height 18
click at [689, 224] on p "[DATE]: ES appel le service compta mais elle sont en télétravail, ES envoie mai…" at bounding box center [723, 214] width 139 height 20
drag, startPoint x: 693, startPoint y: 229, endPoint x: 622, endPoint y: 200, distance: 76.7
click at [620, 203] on div "Relances 44 411AC2002 AC2V SERVICES 97,65 € Plan de relance Niveau 4 prévue dep…" at bounding box center [435, 236] width 815 height 328
copy span "[DATE]: ES appel le service compta mais elle sont en télétravail, ES envoie mai…"
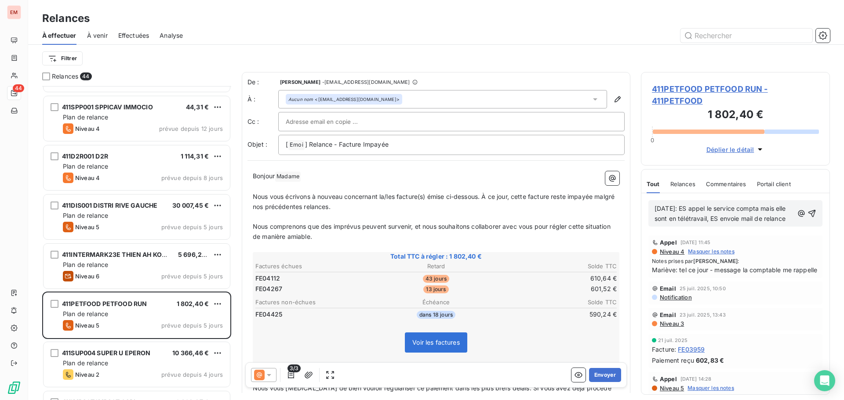
click at [807, 217] on icon "button" at bounding box center [811, 213] width 9 height 9
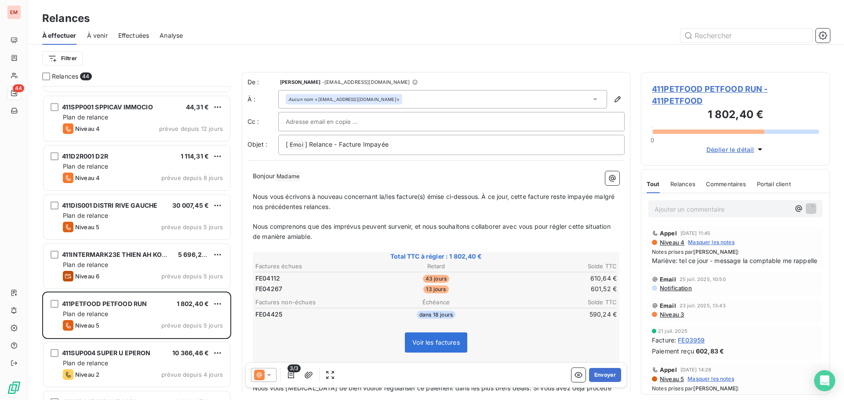
click at [262, 373] on icon at bounding box center [259, 375] width 11 height 11
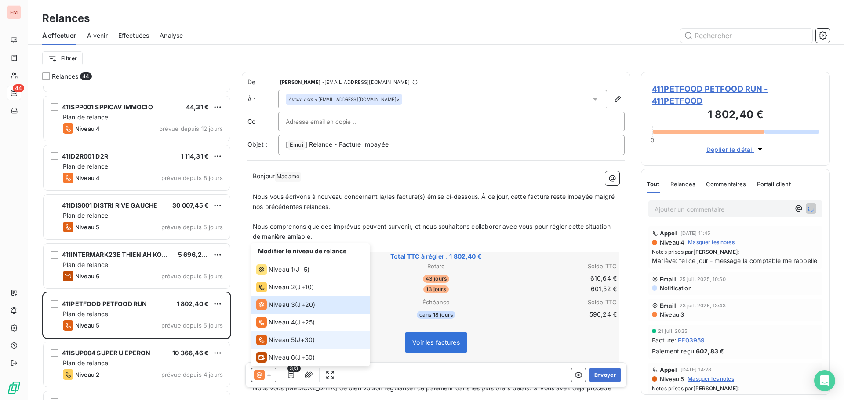
click at [271, 337] on span "Niveau 5" at bounding box center [281, 340] width 26 height 9
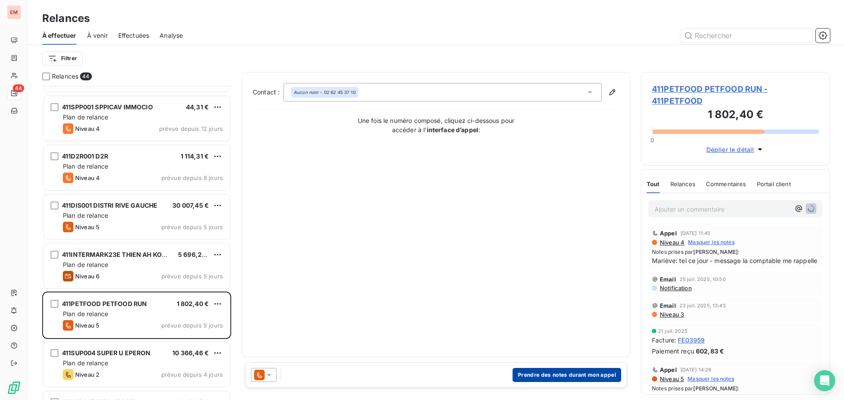
click at [544, 375] on button "Prendre des notes durant mon appel" at bounding box center [566, 375] width 109 height 14
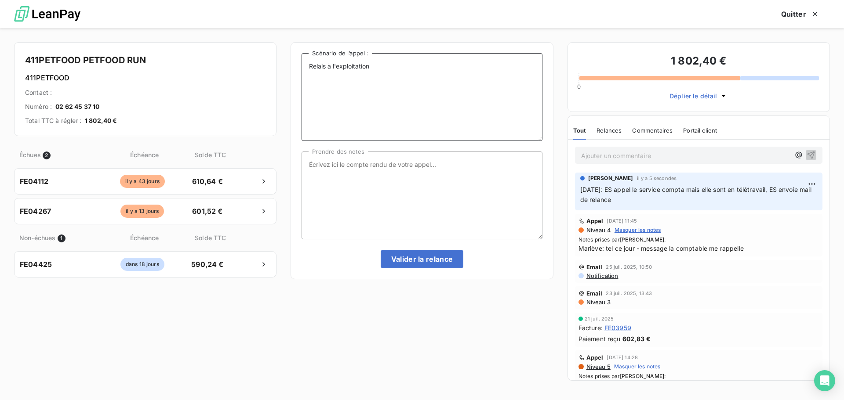
click at [378, 63] on textarea "Relais à l'exploitation" at bounding box center [421, 97] width 240 height 88
paste textarea "[DATE]: ES appel le service compta mais elle sont en télétravail, ES envoie mai…"
type textarea "Relais à l'exploitation [DATE]: ES appel le service compta mais elle sont en té…"
click at [394, 159] on textarea "Prendre des notes" at bounding box center [421, 196] width 240 height 88
paste textarea "[DATE]: ES appel le service compta mais elle sont en télétravail, ES envoie mai…"
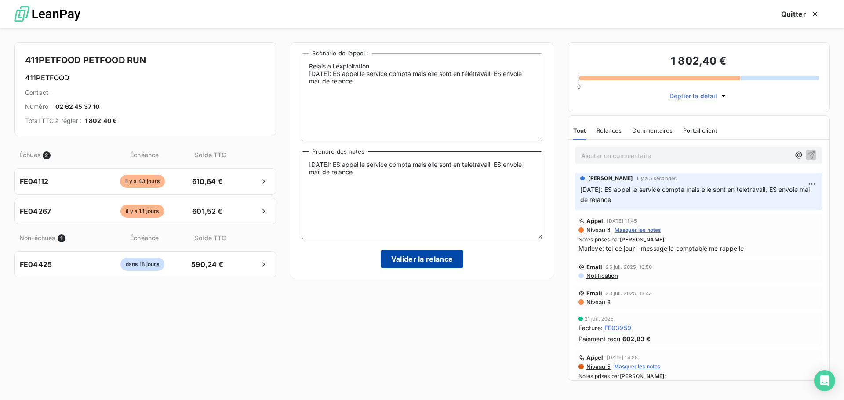
type textarea "[DATE]: ES appel le service compta mais elle sont en télétravail, ES envoie mai…"
click at [449, 258] on button "Valider la relance" at bounding box center [422, 259] width 83 height 18
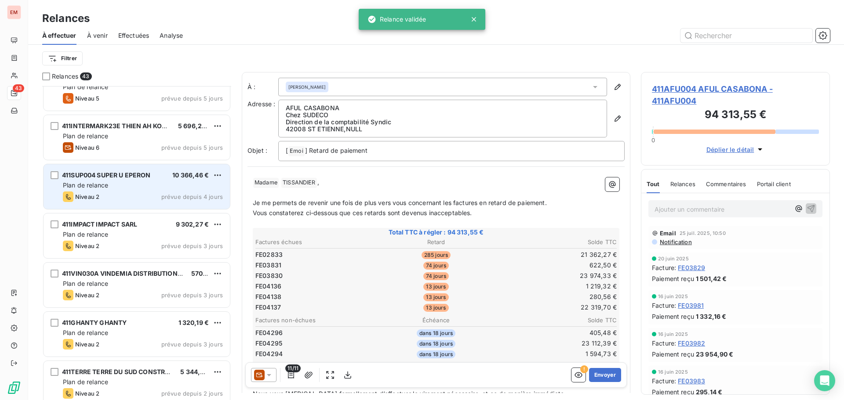
scroll to position [616, 0]
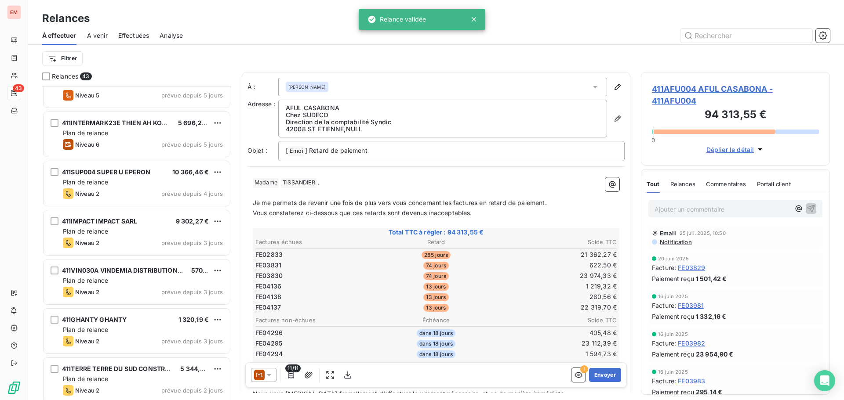
click at [125, 33] on span "Effectuées" at bounding box center [133, 35] width 31 height 9
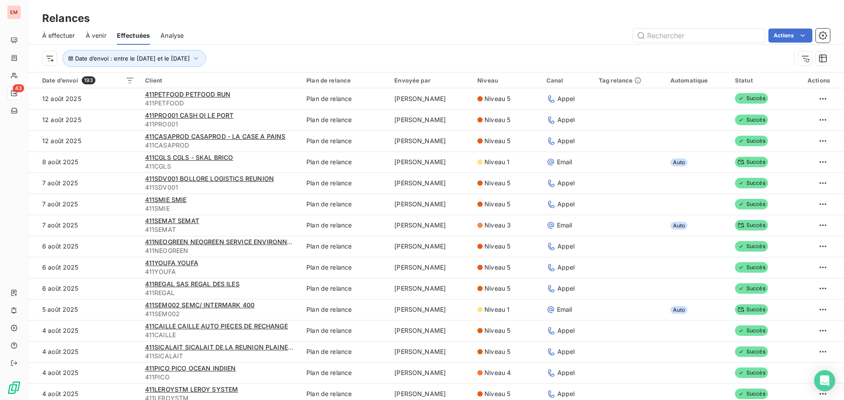
click at [97, 34] on span "À venir" at bounding box center [96, 35] width 21 height 9
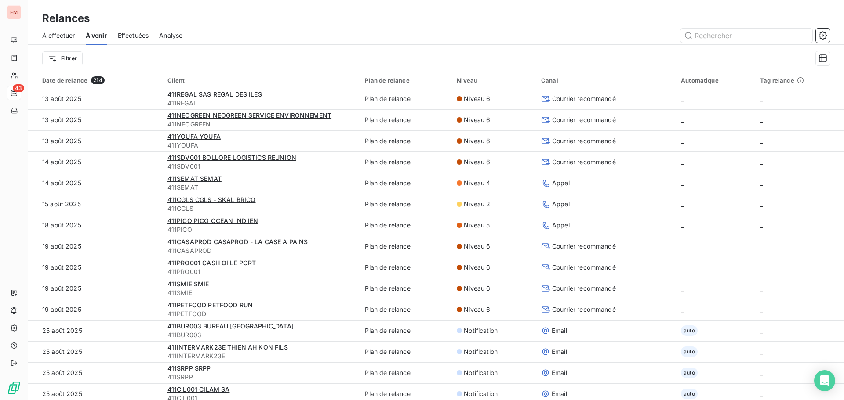
click at [55, 41] on div "À effectuer" at bounding box center [58, 35] width 33 height 18
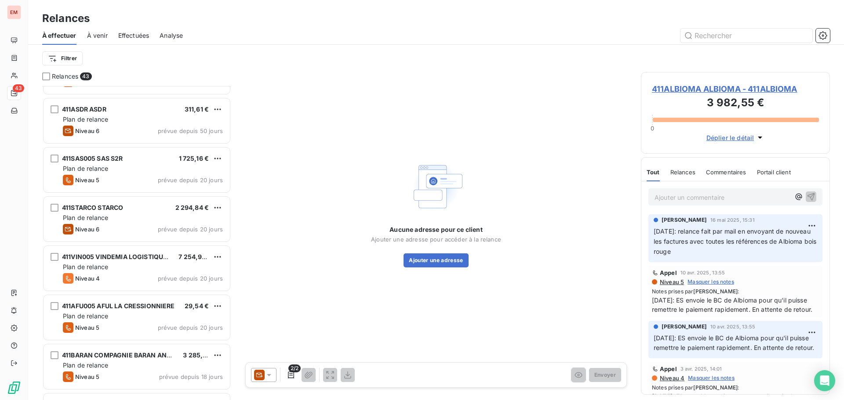
scroll to position [88, 0]
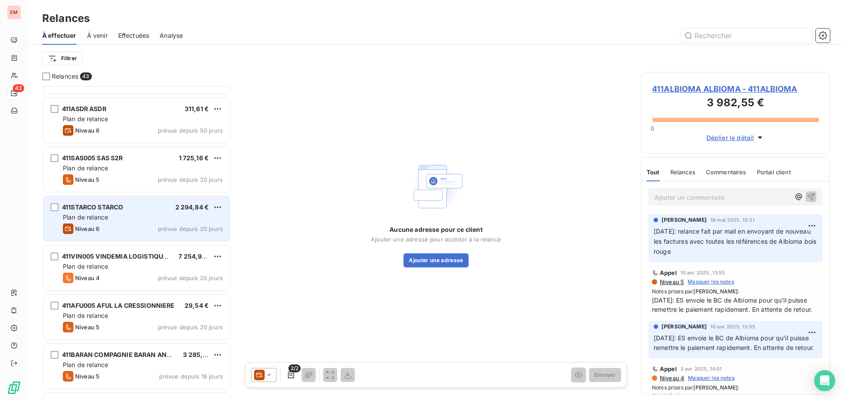
drag, startPoint x: 97, startPoint y: 225, endPoint x: 103, endPoint y: 225, distance: 6.2
click at [99, 225] on span "Niveau 6" at bounding box center [87, 228] width 24 height 7
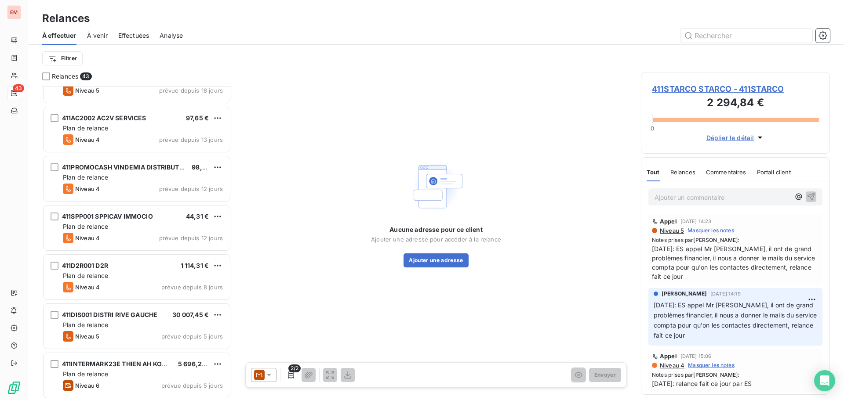
scroll to position [396, 0]
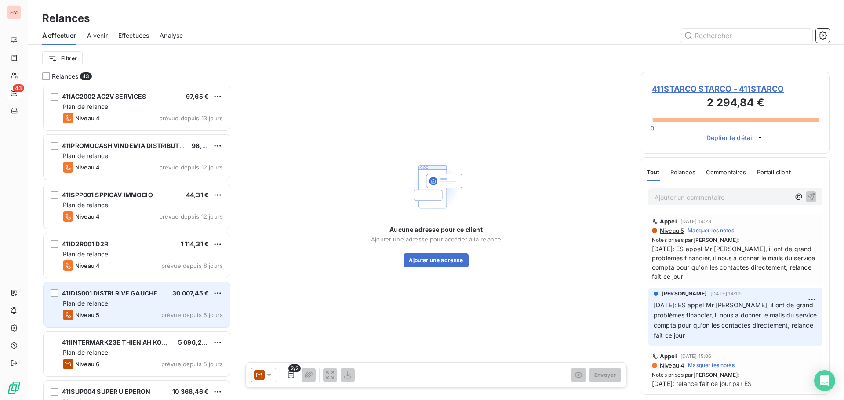
click at [126, 309] on div "411DIS001 DISTRI RIVE GAUCHE 30 007,45 € Plan de relance Niveau 5 prévue depuis…" at bounding box center [136, 305] width 186 height 45
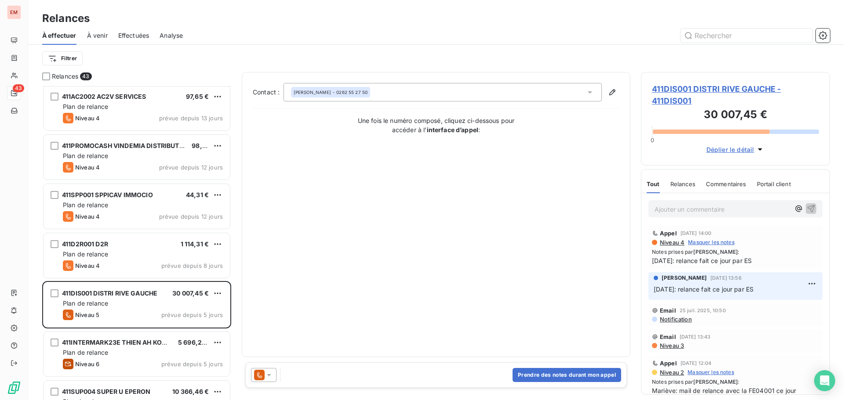
click at [259, 367] on div "Prendre des notes durant mon appel" at bounding box center [435, 374] width 381 height 25
click at [265, 377] on icon at bounding box center [269, 375] width 9 height 9
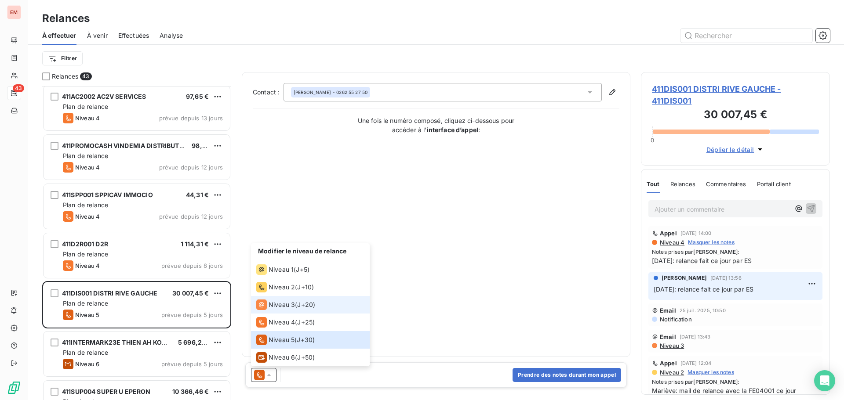
click at [288, 310] on li "Niveau 3 ( J+20 )" at bounding box center [310, 305] width 119 height 18
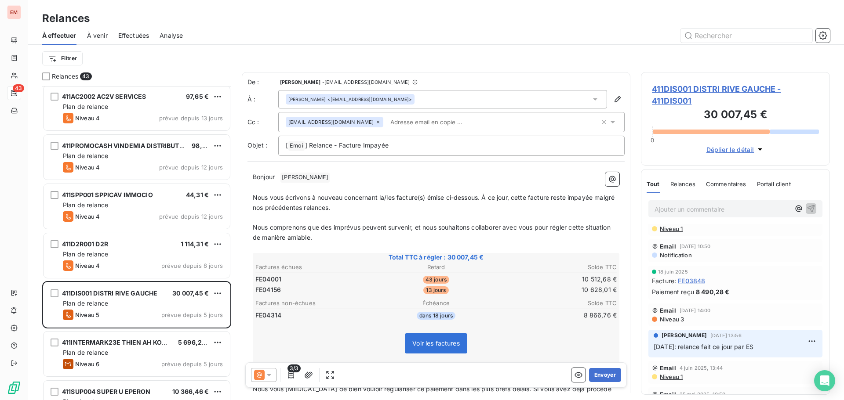
scroll to position [220, 0]
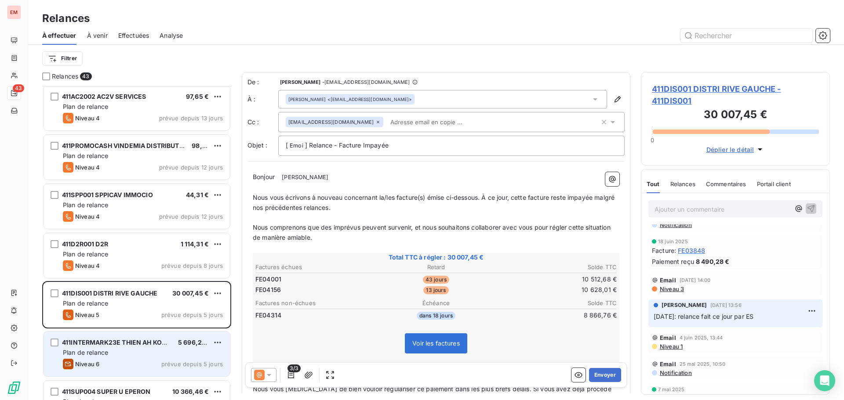
click at [109, 358] on div "411INTERMARK23E THIEN AH KON FILS 5 696,25 € Plan de relance Niveau 6 prévue de…" at bounding box center [136, 354] width 186 height 45
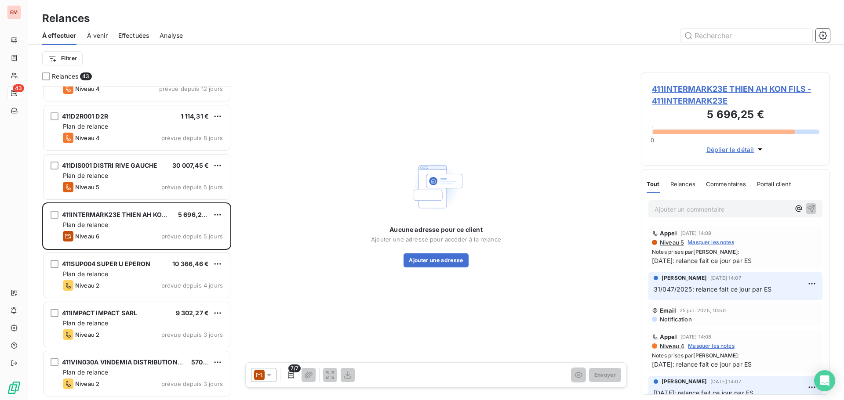
scroll to position [572, 0]
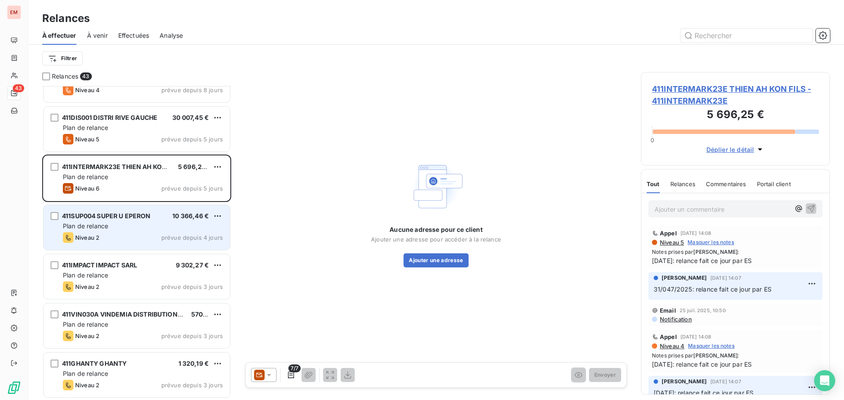
click at [102, 228] on span "Plan de relance" at bounding box center [85, 225] width 45 height 7
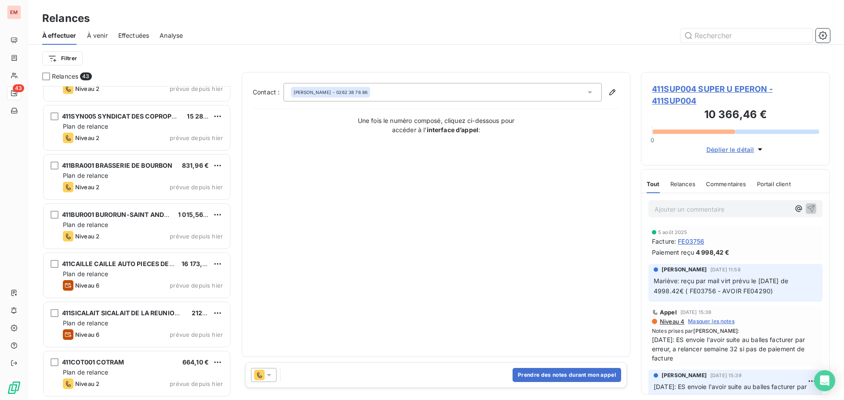
scroll to position [1802, 0]
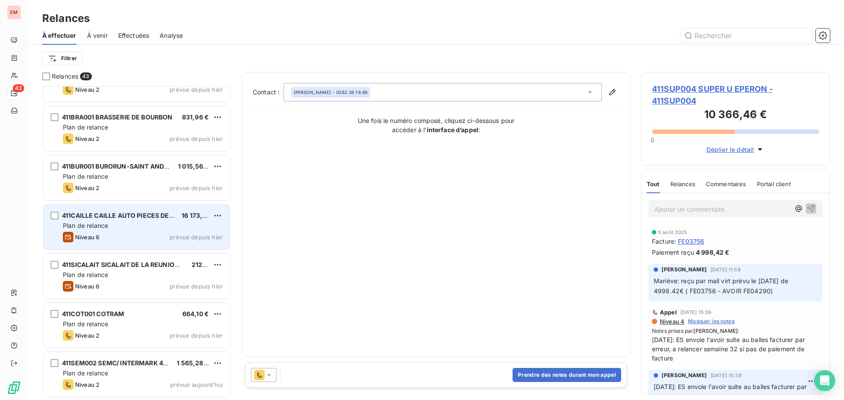
click at [112, 224] on div "Plan de relance" at bounding box center [143, 225] width 160 height 9
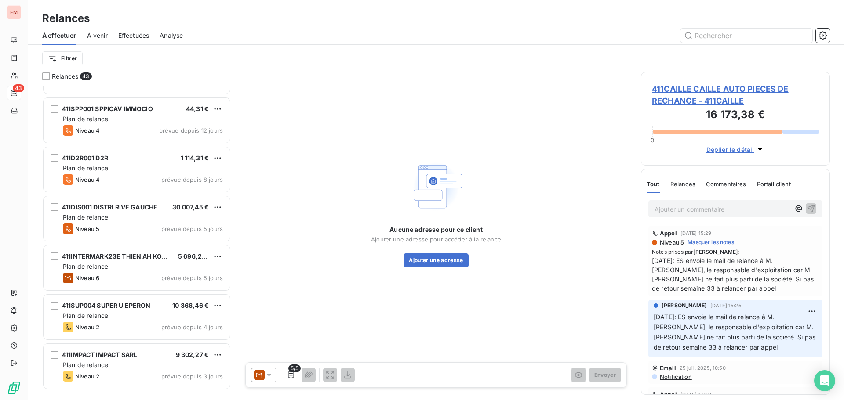
scroll to position [396, 0]
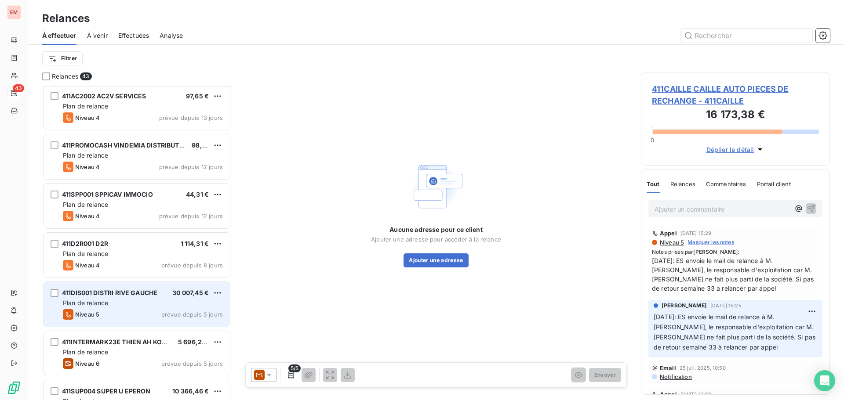
click at [137, 306] on div "Plan de relance" at bounding box center [143, 303] width 160 height 9
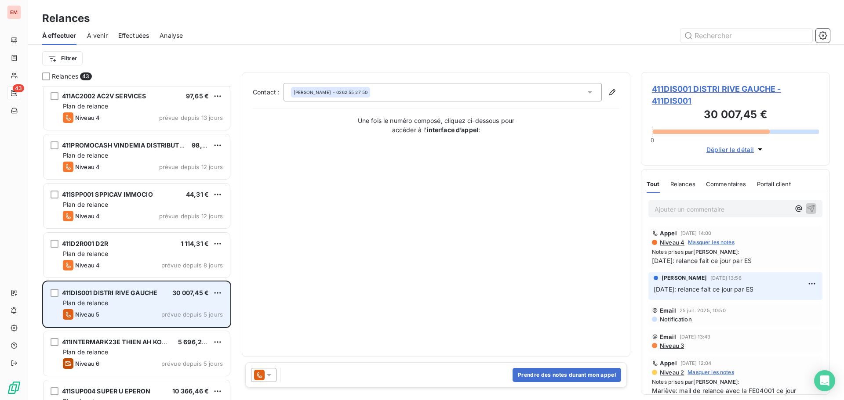
click at [105, 296] on span "411DIS001 DISTRI RIVE GAUCHE" at bounding box center [109, 292] width 95 height 7
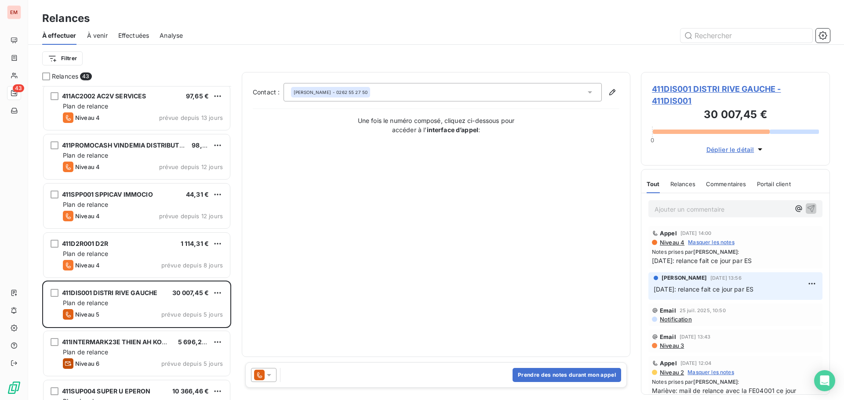
click at [260, 381] on div at bounding box center [263, 375] width 25 height 14
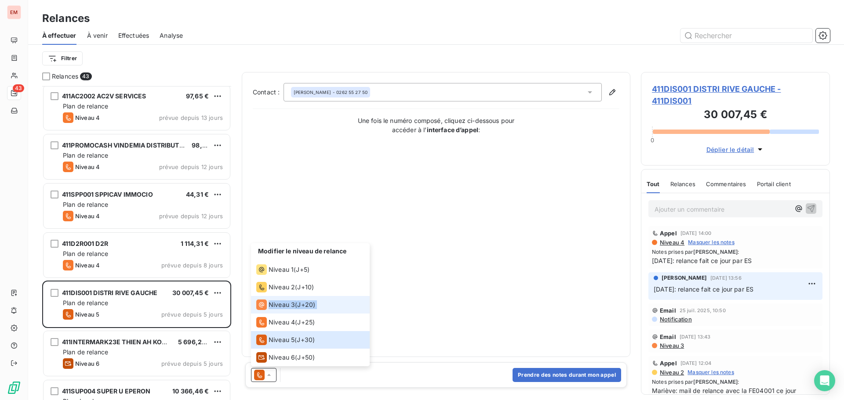
click at [268, 311] on ul "Modifier le niveau de relance Niveau 1 ( J+5 ) Niveau 2 ( J+10 ) Niveau 3 ( J+2…" at bounding box center [310, 304] width 119 height 123
drag, startPoint x: 432, startPoint y: 284, endPoint x: 344, endPoint y: 398, distance: 143.5
click at [432, 284] on div "Contact : [PERSON_NAME]-kane - 0262 55 27 50 Une fois le numéro composé, clique…" at bounding box center [436, 214] width 366 height 263
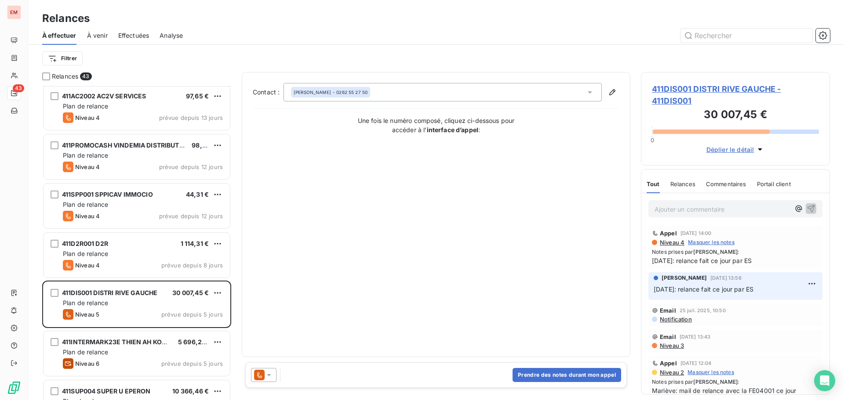
click at [747, 215] on div "Ajouter un commentaire ﻿" at bounding box center [735, 208] width 174 height 17
click at [745, 209] on p "Ajouter un commentaire ﻿" at bounding box center [721, 209] width 135 height 11
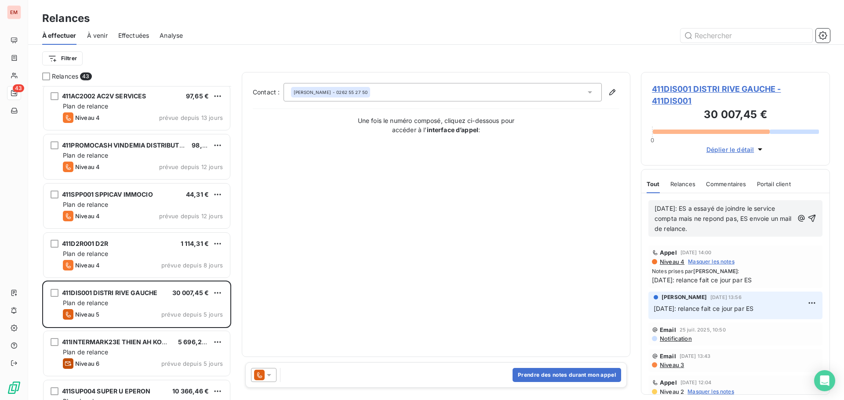
click at [738, 219] on span "[DATE]: ES a essayé de joindre le service compta mais ne repond pas, ES envoie …" at bounding box center [723, 219] width 139 height 28
click at [734, 228] on p "[DATE]: ES a essayé de joindre le service compta mais ne répond pas, ES envoie …" at bounding box center [723, 219] width 139 height 30
drag, startPoint x: 734, startPoint y: 230, endPoint x: 647, endPoint y: 201, distance: 91.7
click at [647, 201] on div "[DATE]: ES a essayé de joindre le service compta mais ne répond pas, ES envoie …" at bounding box center [735, 218] width 188 height 51
copy span "[DATE]: ES a essayé de joindre le service compta mais ne répond pas, ES envoie …"
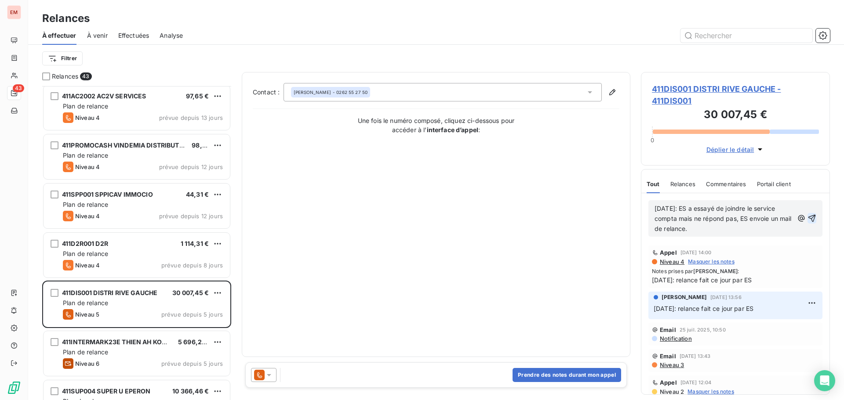
click at [808, 217] on icon "button" at bounding box center [811, 218] width 9 height 9
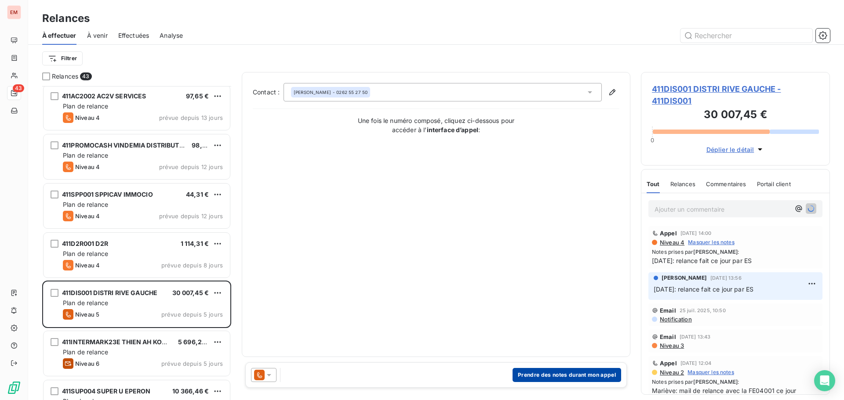
click at [542, 380] on button "Prendre des notes durant mon appel" at bounding box center [566, 375] width 109 height 14
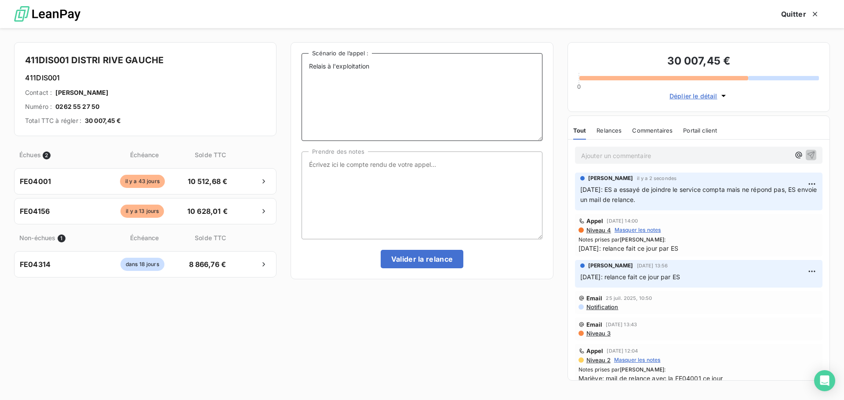
click at [373, 64] on textarea "Relais à l'exploitation" at bounding box center [421, 97] width 240 height 88
paste textarea "[DATE]: ES a essayé de joindre le service compta mais ne répond pas, ES envoie …"
type textarea "Relais à l'exploitation [DATE]: ES a essayé de joindre le service compta mais n…"
click at [360, 168] on textarea "Prendre des notes" at bounding box center [421, 196] width 240 height 88
paste textarea "[DATE]: ES a essayé de joindre le service compta mais ne répond pas, ES envoie …"
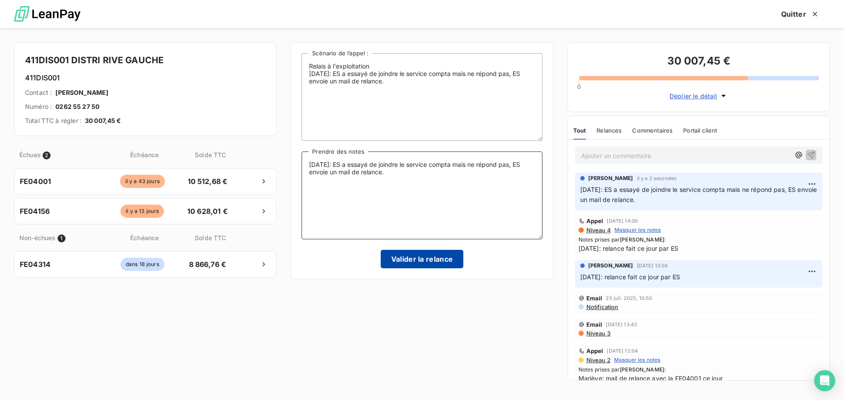
type textarea "[DATE]: ES a essayé de joindre le service compta mais ne répond pas, ES envoie …"
click at [410, 254] on button "Valider la relance" at bounding box center [422, 259] width 83 height 18
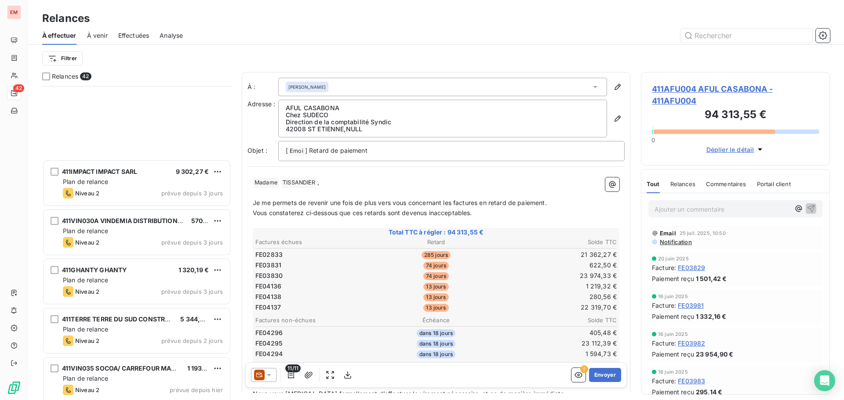
scroll to position [484, 0]
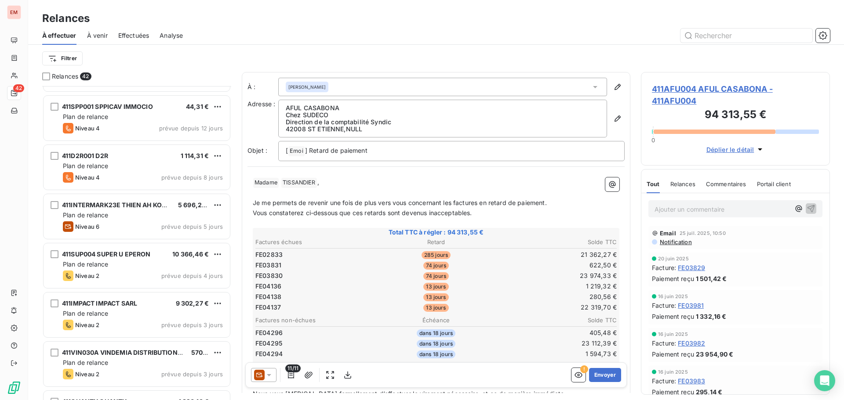
click at [102, 35] on span "À venir" at bounding box center [97, 35] width 21 height 9
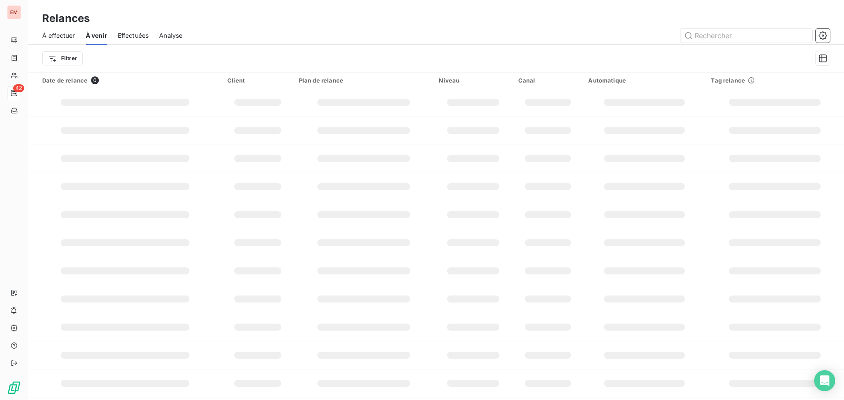
click at [137, 32] on span "Effectuées" at bounding box center [133, 35] width 31 height 9
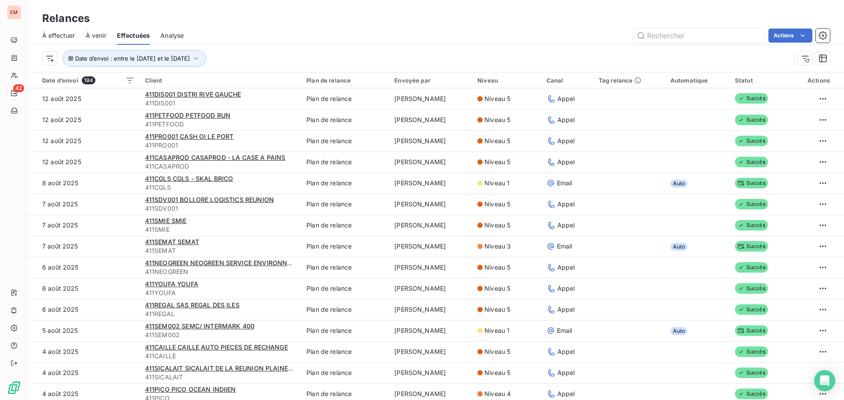
click at [418, 80] on div "Envoyée par" at bounding box center [430, 80] width 72 height 7
click at [163, 59] on span "Date d’envoi : entre le [DATE] et le [DATE]" at bounding box center [132, 58] width 115 height 7
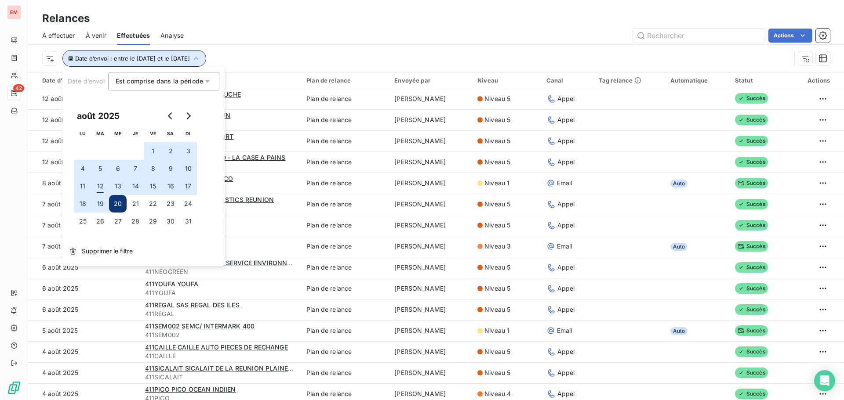
drag, startPoint x: 163, startPoint y: 59, endPoint x: 164, endPoint y: 50, distance: 9.3
click at [163, 58] on span "Date d’envoi : entre le [DATE] et le [DATE]" at bounding box center [132, 58] width 115 height 7
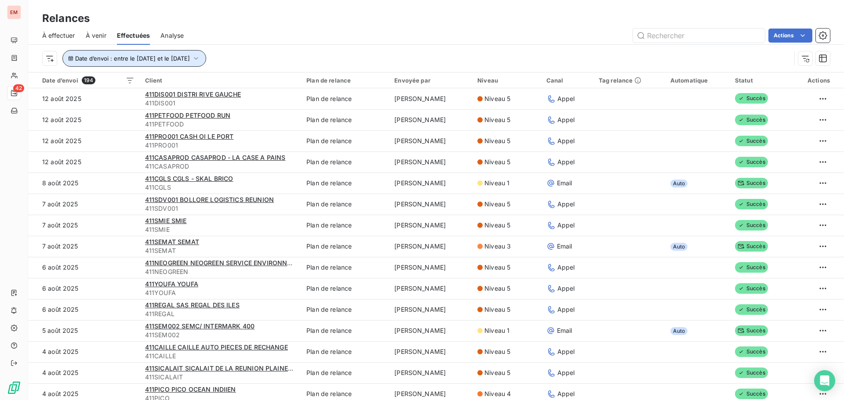
click at [166, 35] on span "Analyse" at bounding box center [171, 35] width 23 height 9
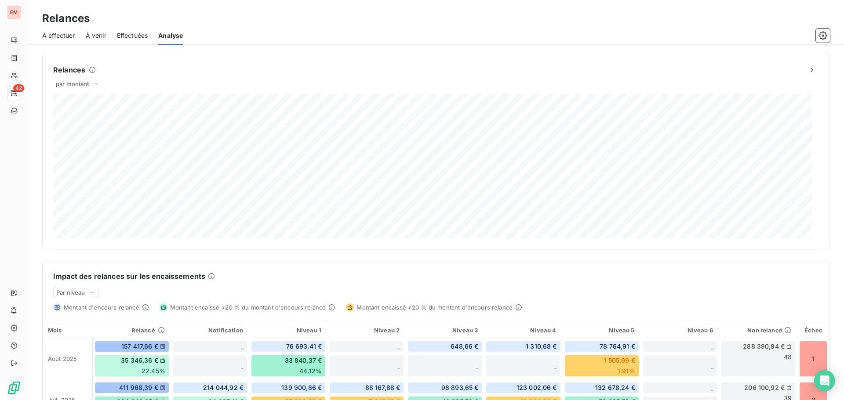
click at [63, 35] on span "À effectuer" at bounding box center [58, 35] width 33 height 9
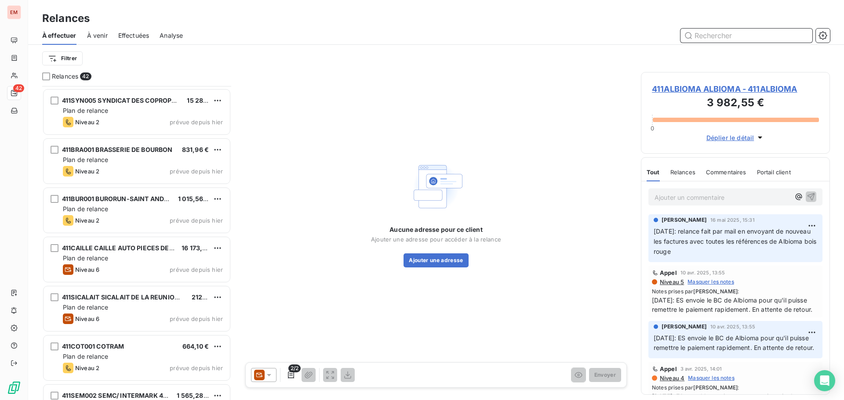
scroll to position [1753, 0]
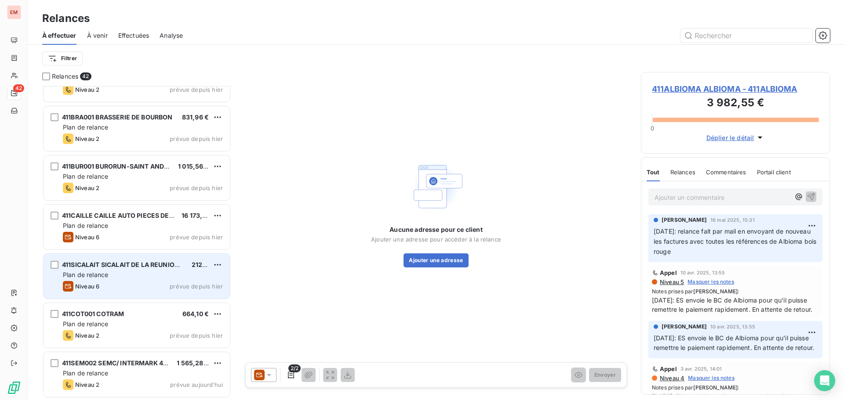
click at [108, 267] on span "411SICALAIT SICALAIT DE LA REUNION PLAINES DES GREGUES" at bounding box center [157, 264] width 191 height 7
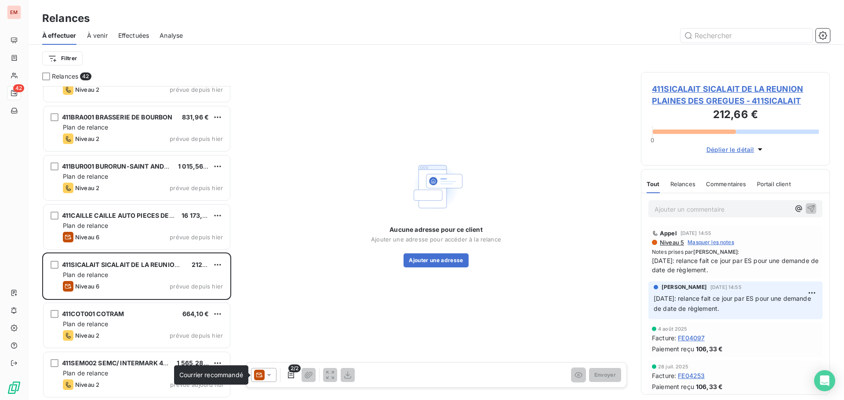
click at [264, 373] on icon at bounding box center [259, 375] width 11 height 11
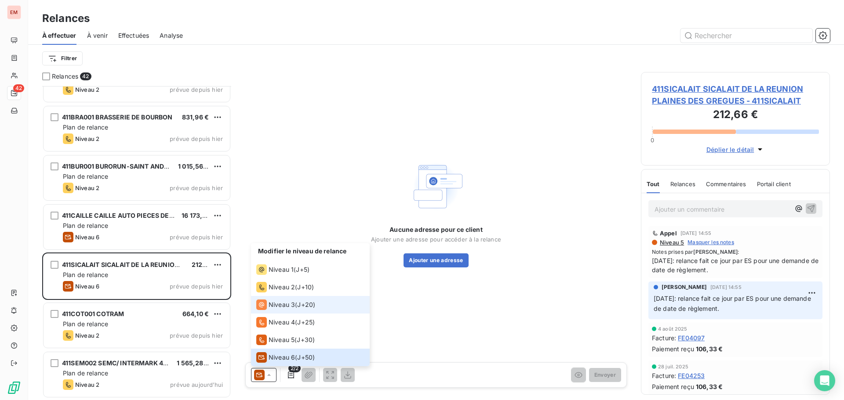
click at [269, 309] on div "Niveau 3" at bounding box center [275, 305] width 39 height 11
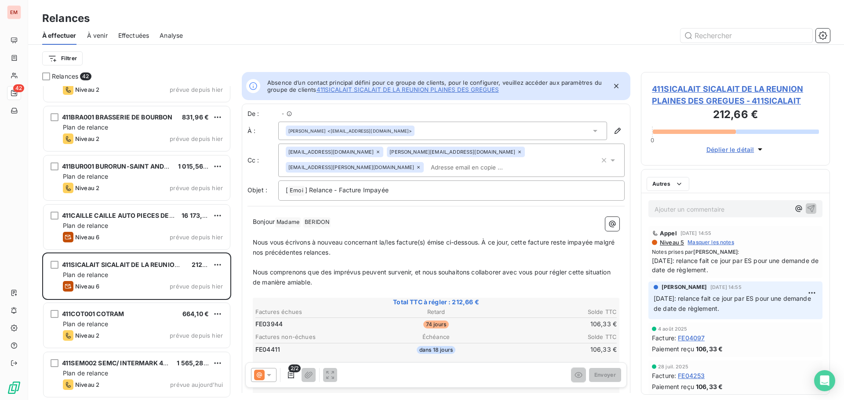
scroll to position [1753, 0]
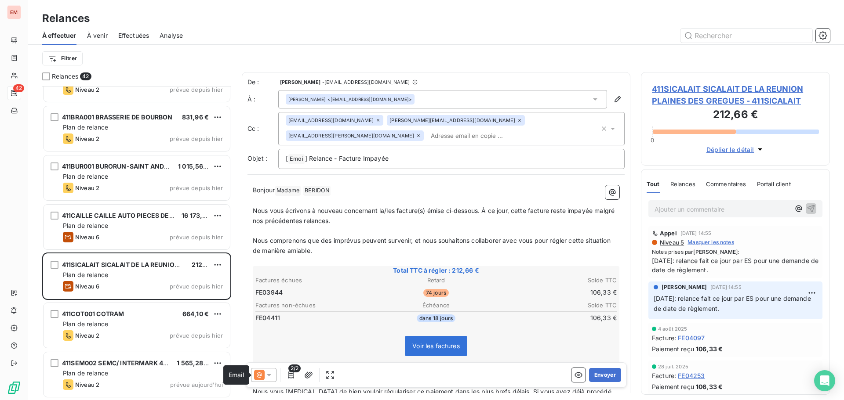
click at [262, 374] on icon at bounding box center [259, 375] width 11 height 11
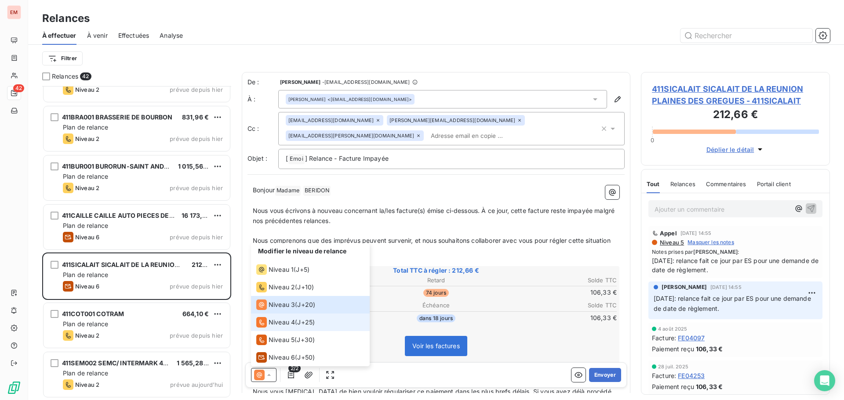
click at [283, 326] on span "Niveau 4" at bounding box center [281, 322] width 26 height 9
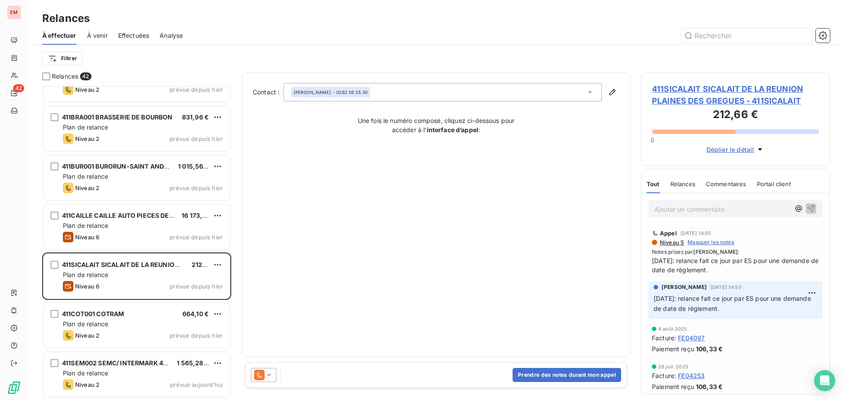
click at [269, 378] on icon at bounding box center [269, 375] width 9 height 9
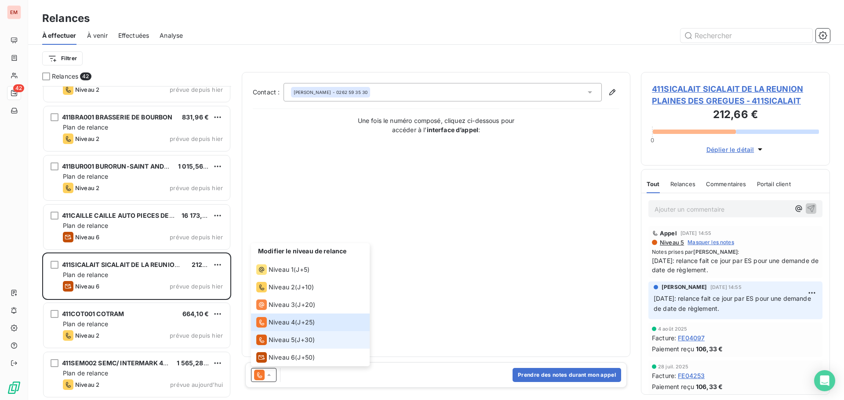
click at [265, 342] on icon at bounding box center [261, 340] width 11 height 11
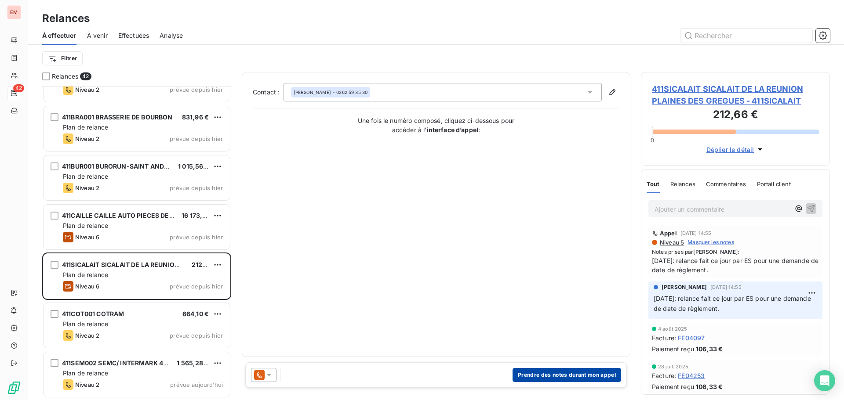
click at [540, 377] on button "Prendre des notes durant mon appel" at bounding box center [566, 375] width 109 height 14
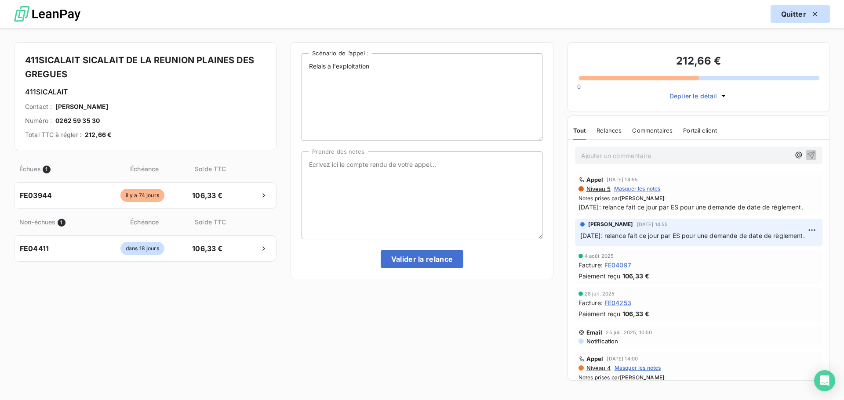
click at [805, 17] on button "Quitter" at bounding box center [799, 14] width 59 height 18
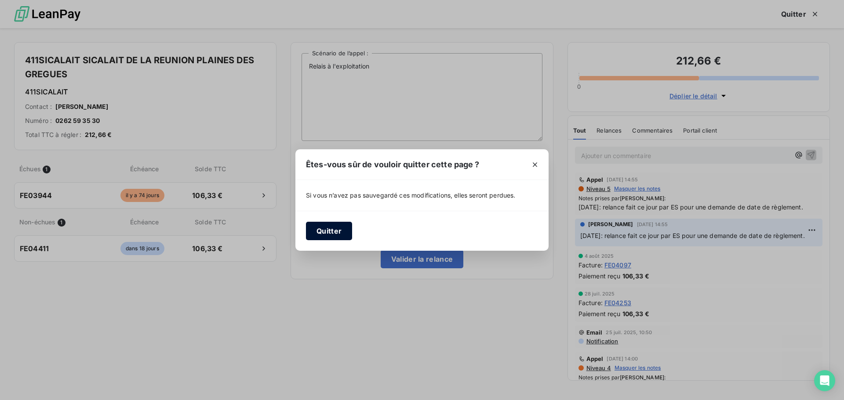
click at [310, 232] on button "Quitter" at bounding box center [329, 231] width 46 height 18
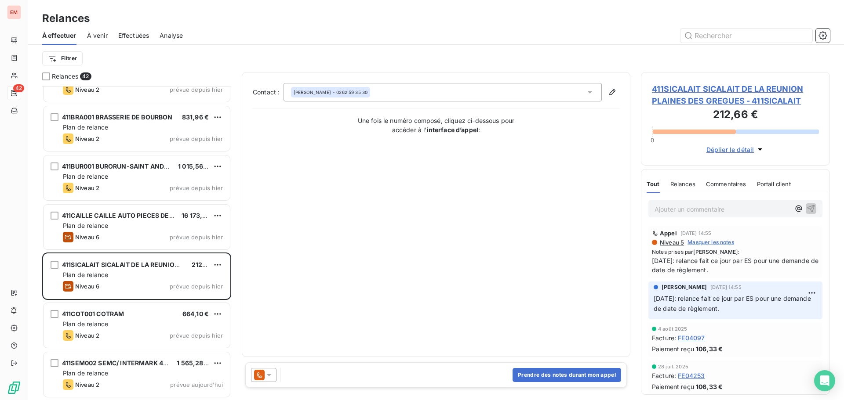
click at [265, 378] on icon at bounding box center [269, 375] width 9 height 9
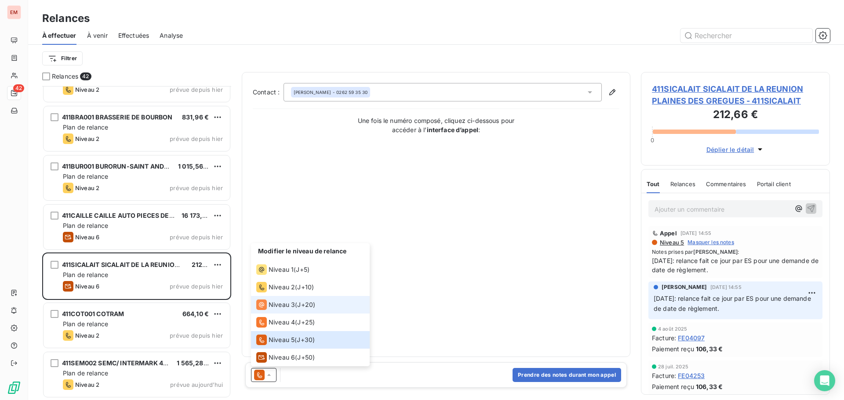
click at [275, 304] on span "Niveau 3" at bounding box center [281, 305] width 26 height 9
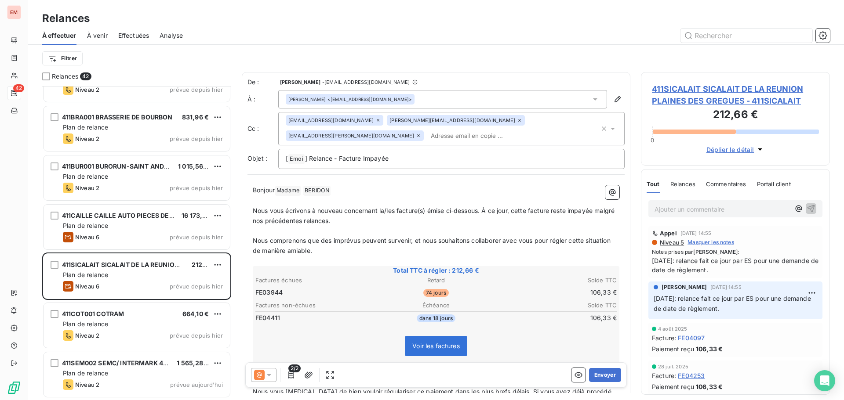
click at [696, 223] on div "Ajouter un commentaire ﻿" at bounding box center [735, 208] width 188 height 31
click at [691, 212] on p "Ajouter un commentaire ﻿" at bounding box center [721, 209] width 135 height 11
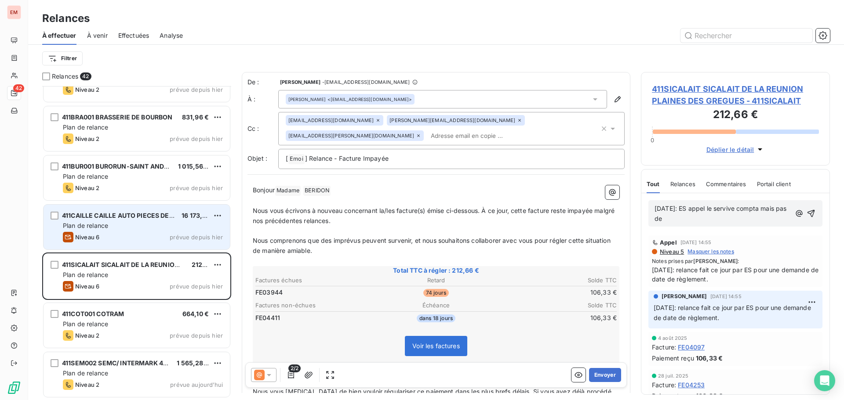
click at [106, 226] on span "Plan de relance" at bounding box center [85, 225] width 45 height 7
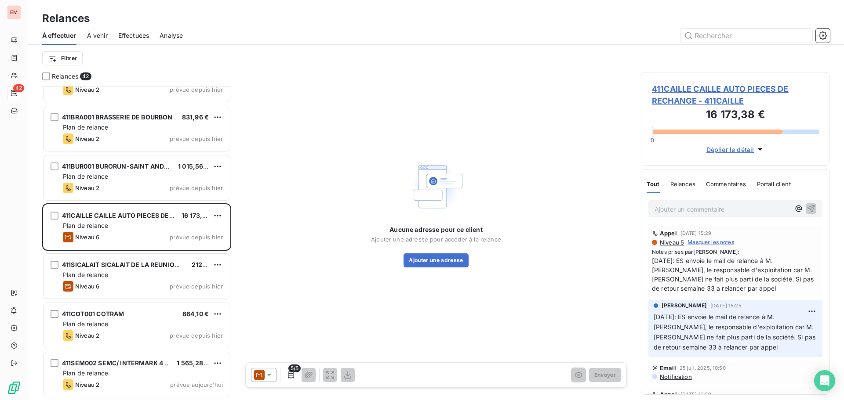
click at [263, 376] on icon at bounding box center [259, 375] width 11 height 11
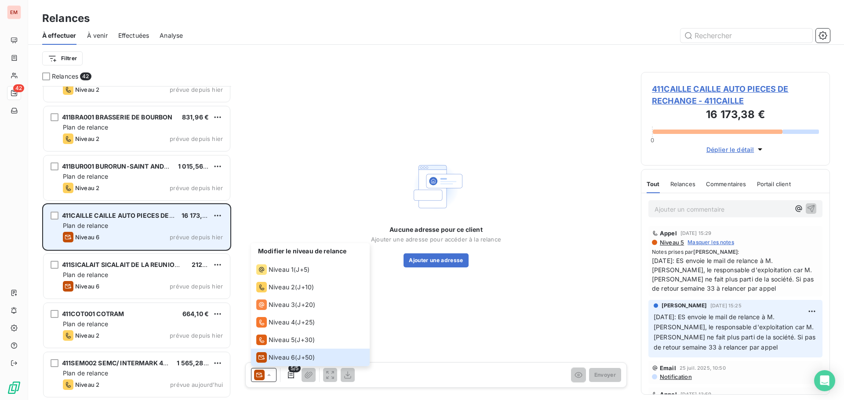
click at [99, 232] on div "Niveau 6" at bounding box center [81, 237] width 36 height 11
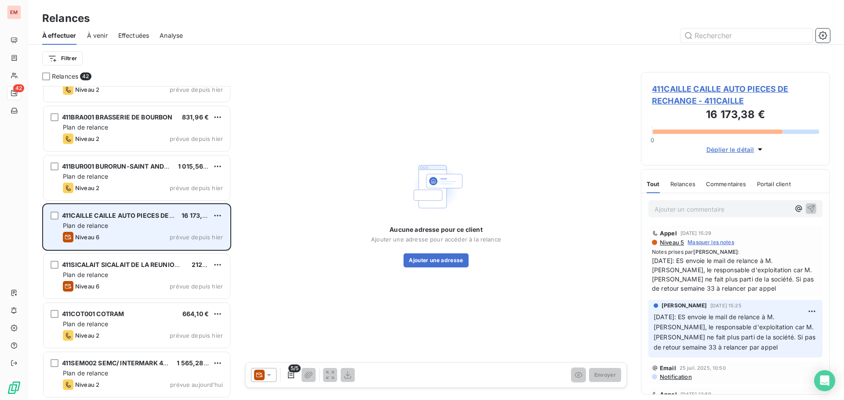
click at [149, 228] on div "Plan de relance" at bounding box center [143, 225] width 160 height 9
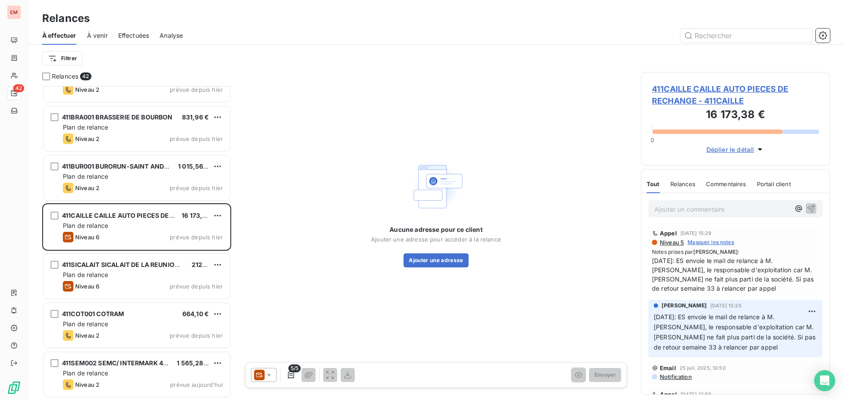
click at [270, 384] on div "5/5 Envoyer" at bounding box center [435, 374] width 381 height 25
click at [270, 376] on icon at bounding box center [269, 375] width 9 height 9
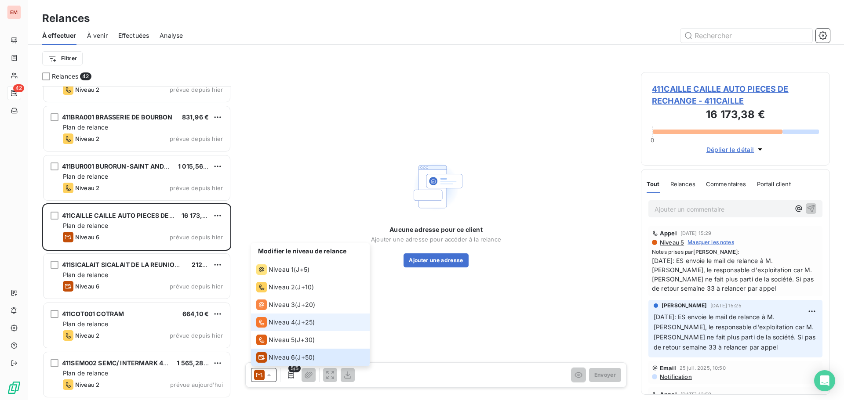
click at [274, 328] on li "Niveau 4 ( J+25 )" at bounding box center [310, 323] width 119 height 18
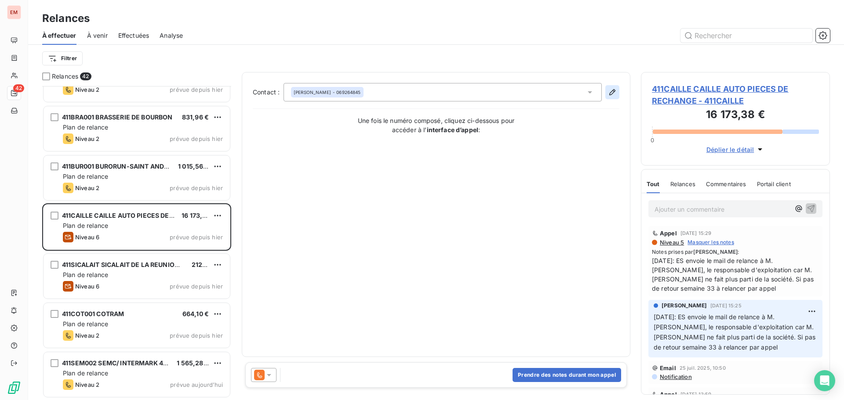
click at [613, 94] on icon "button" at bounding box center [612, 92] width 9 height 9
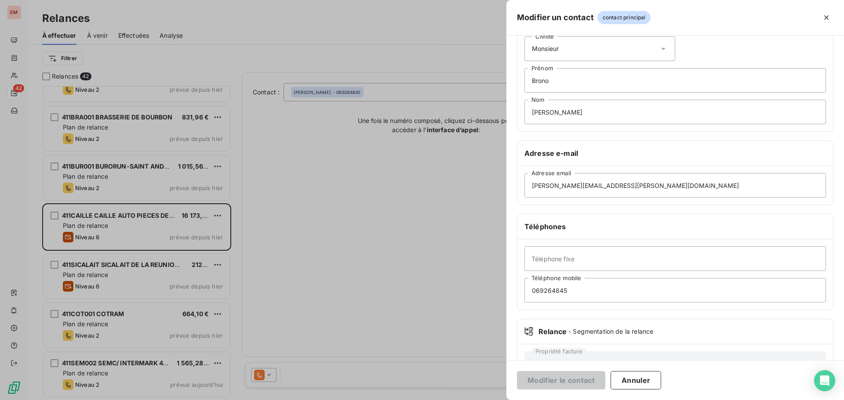
scroll to position [76, 0]
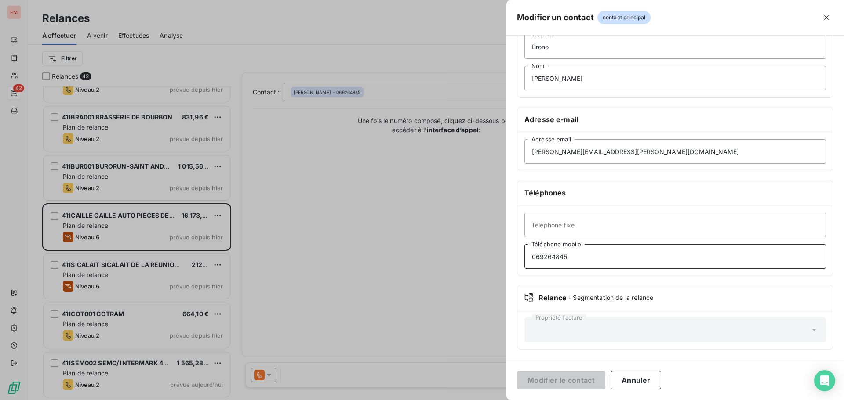
click at [555, 255] on input "069264845" at bounding box center [674, 256] width 301 height 25
type input "0692648845"
click at [529, 373] on button "Modifier le contact" at bounding box center [561, 380] width 88 height 18
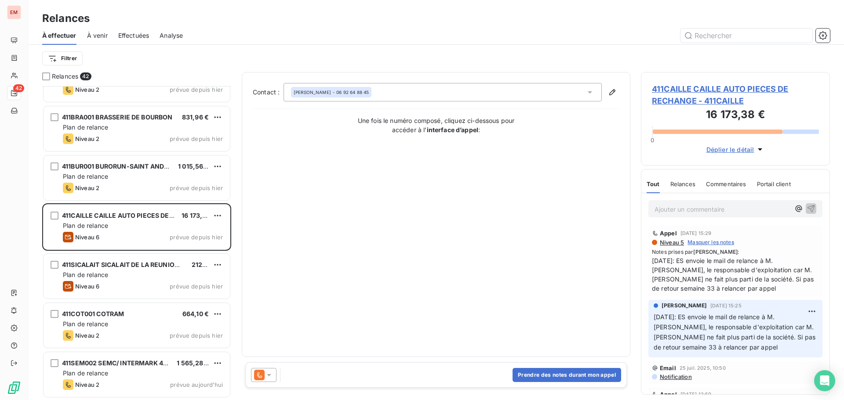
click at [276, 371] on div at bounding box center [263, 375] width 25 height 14
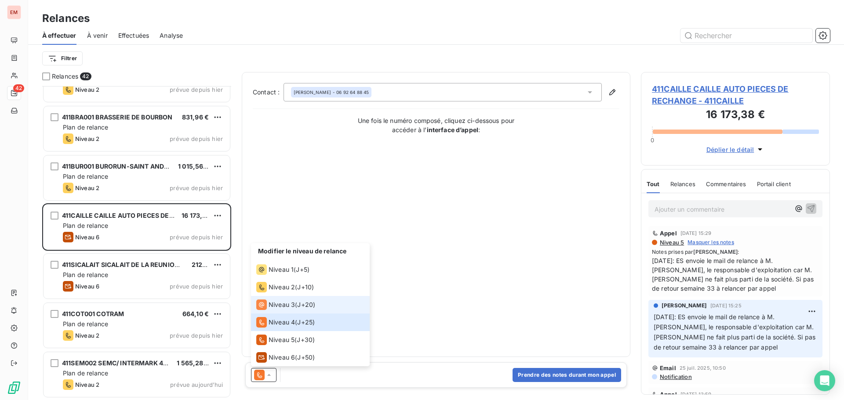
click at [282, 306] on span "Niveau 3" at bounding box center [281, 305] width 26 height 9
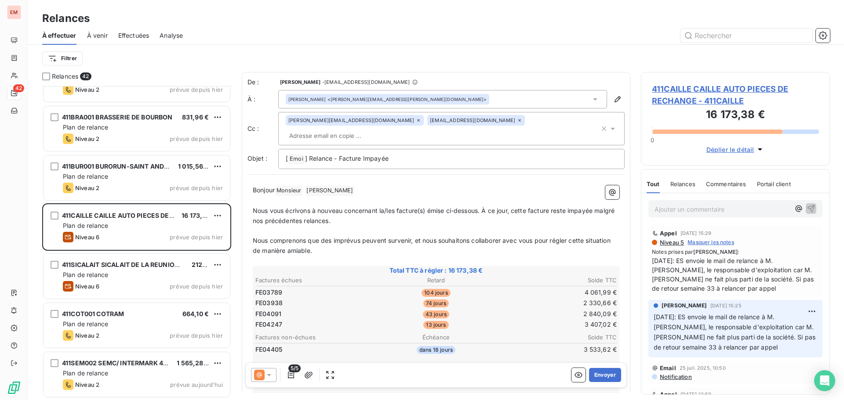
click at [687, 212] on p "Ajouter un commentaire ﻿" at bounding box center [721, 209] width 135 height 11
click at [695, 208] on span "[DATE]: E appel M.[PERSON_NAME]" at bounding box center [707, 208] width 107 height 7
click at [770, 210] on p "[DATE]: ES appel M.[PERSON_NAME]" at bounding box center [721, 209] width 135 height 10
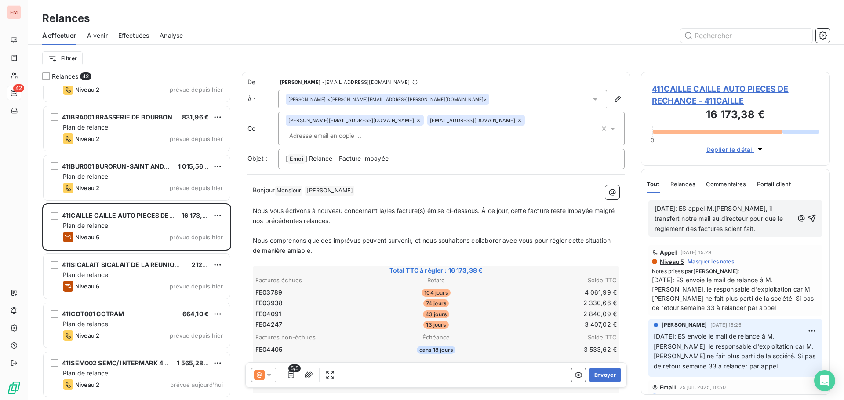
click at [692, 227] on span "[DATE]: ES appel M.[PERSON_NAME], il transfert notre mail au directeur pour que…" at bounding box center [719, 219] width 130 height 28
drag, startPoint x: 669, startPoint y: 227, endPoint x: 798, endPoint y: 232, distance: 129.3
click at [799, 232] on div "[DATE]: ES appel M.[PERSON_NAME], il transfert notre mail au directeur pour que…" at bounding box center [735, 218] width 162 height 31
click at [763, 230] on p "[DATE]: ES appel M.[PERSON_NAME], il transfert notre mail au directeur pour que…" at bounding box center [723, 219] width 139 height 30
drag, startPoint x: 765, startPoint y: 230, endPoint x: 646, endPoint y: 210, distance: 120.3
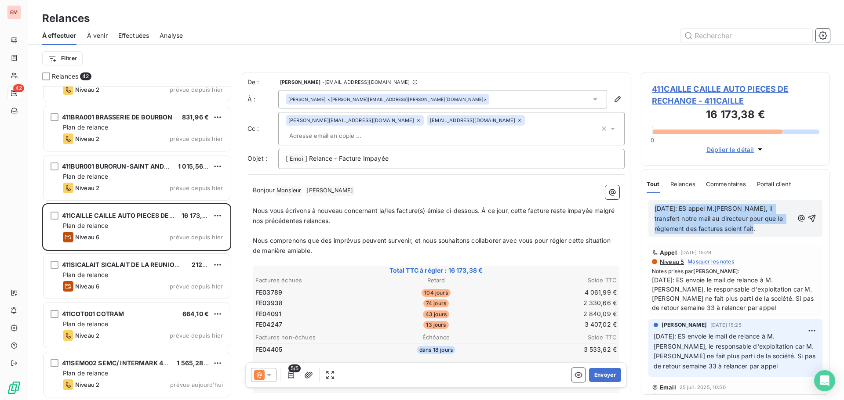
click at [647, 210] on div "[DATE]: ES appel M.[PERSON_NAME], il transfert notre mail au directeur pour que…" at bounding box center [735, 218] width 188 height 51
click at [808, 220] on icon "button" at bounding box center [811, 218] width 9 height 9
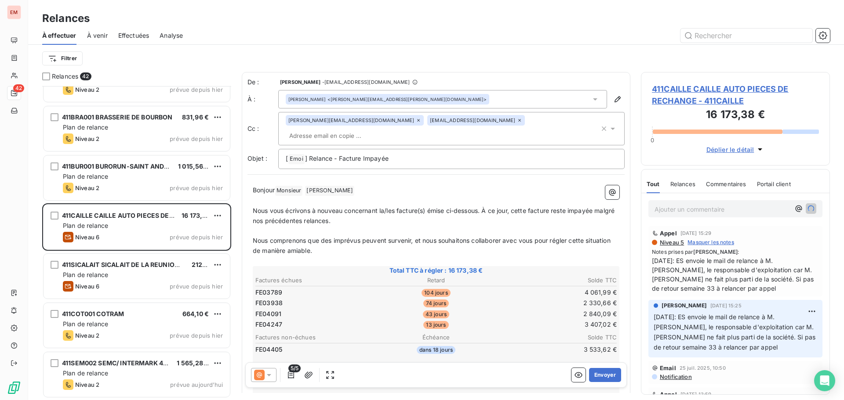
click at [261, 376] on icon at bounding box center [259, 375] width 5 height 5
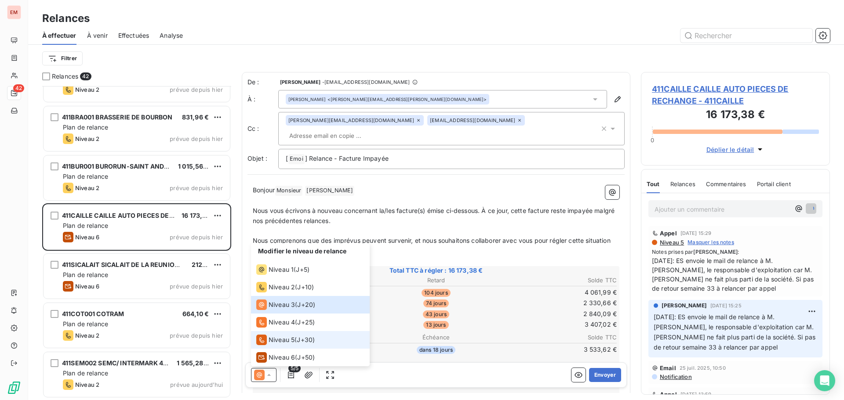
click at [268, 335] on li "Niveau 5 ( J+30 )" at bounding box center [310, 340] width 119 height 18
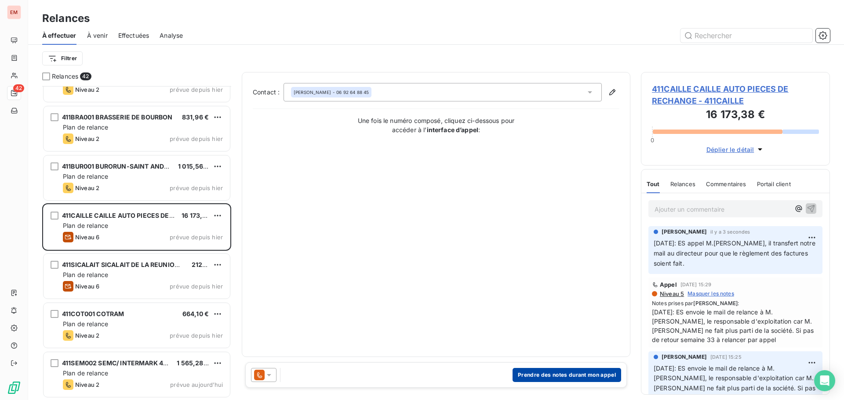
click at [548, 376] on button "Prendre des notes durant mon appel" at bounding box center [566, 375] width 109 height 14
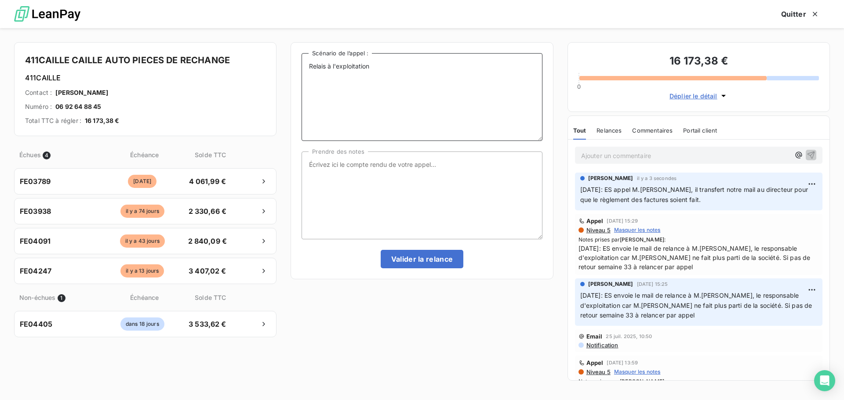
click at [379, 69] on textarea "Relais à l'exploitation" at bounding box center [421, 97] width 240 height 88
paste textarea "[DATE]: ES appel M.[PERSON_NAME], il transfert notre mail au directeur pour que…"
drag, startPoint x: 376, startPoint y: 129, endPoint x: 369, endPoint y: 170, distance: 42.0
click at [376, 130] on textarea "Relais à l'exploitation [DATE]: ES appel M.[PERSON_NAME], il transfert notre ma…" at bounding box center [421, 97] width 240 height 88
type textarea "Relais à l'exploitation [DATE]: ES appel M.[PERSON_NAME], il transfert notre ma…"
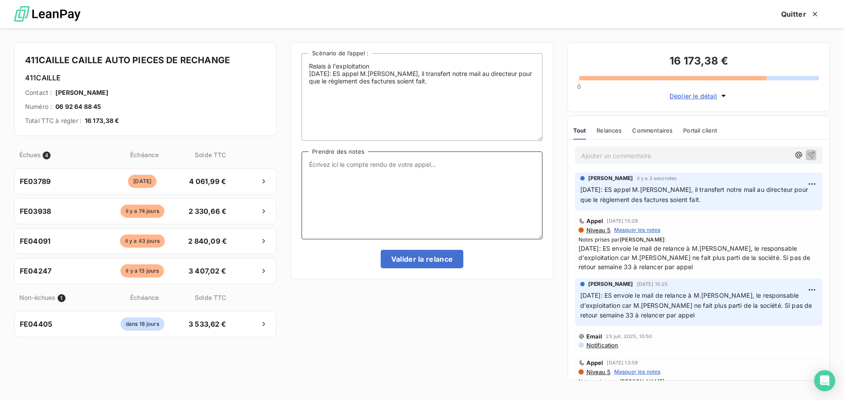
click at [368, 171] on textarea "Prendre des notes" at bounding box center [421, 196] width 240 height 88
paste textarea "[DATE]: ES appel M.[PERSON_NAME], il transfert notre mail au directeur pour que…"
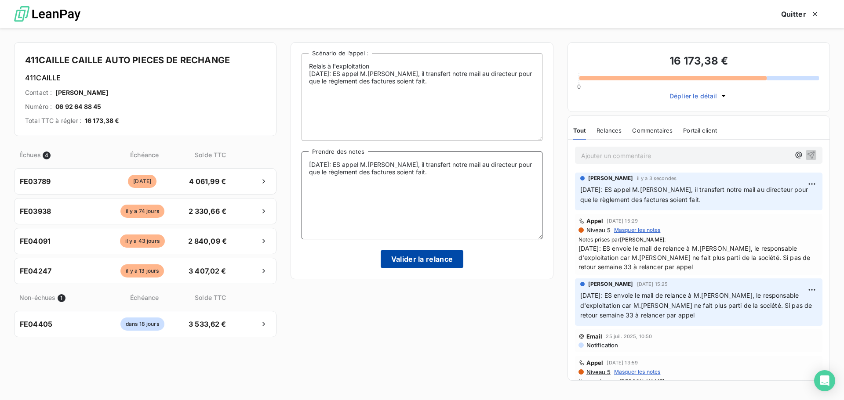
type textarea "[DATE]: ES appel M.[PERSON_NAME], il transfert notre mail au directeur pour que…"
drag, startPoint x: 393, startPoint y: 254, endPoint x: 393, endPoint y: 227, distance: 26.4
click at [393, 227] on div "Relais à l'exploitation [DATE]: ES appel M.[PERSON_NAME], il transfert notre ma…" at bounding box center [421, 160] width 240 height 215
click at [406, 257] on button "Valider la relance" at bounding box center [422, 259] width 83 height 18
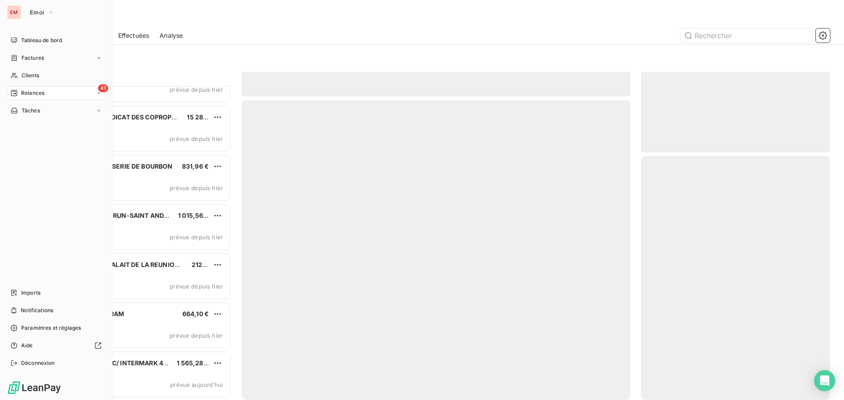
scroll to position [1703, 0]
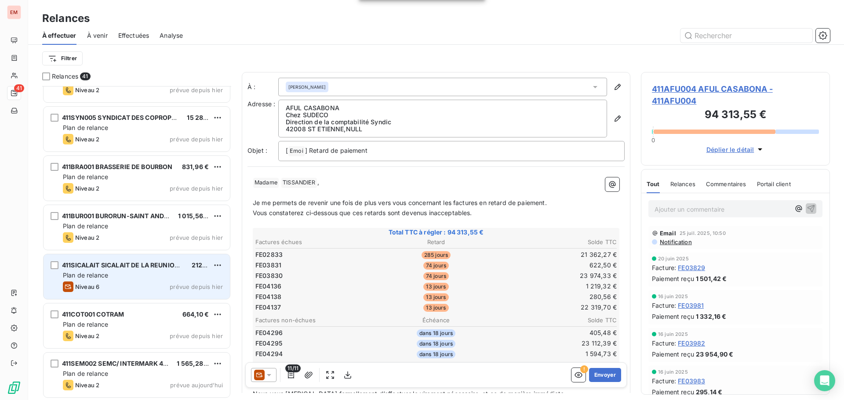
click at [141, 268] on span "411SICALAIT SICALAIT DE LA REUNION PLAINES DES GREGUES" at bounding box center [157, 264] width 191 height 7
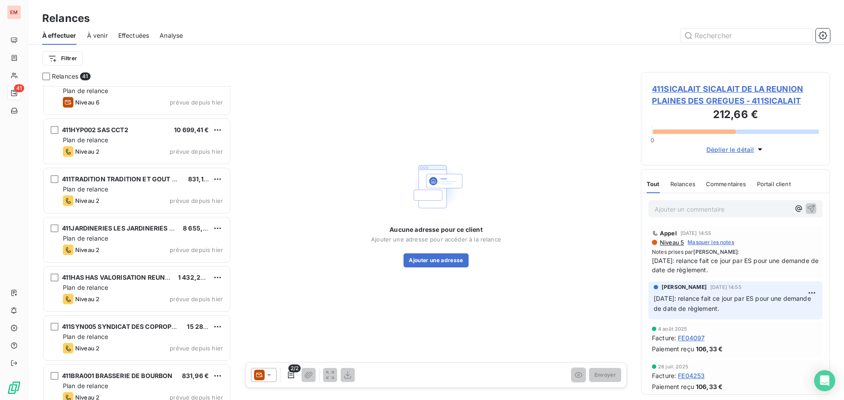
scroll to position [1704, 0]
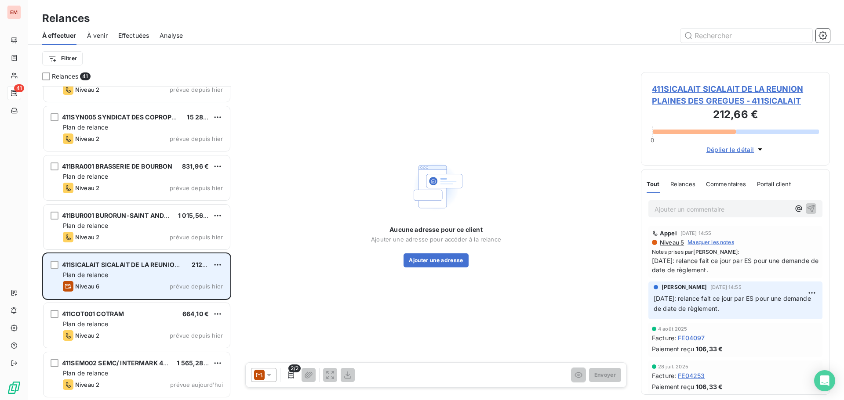
drag, startPoint x: 113, startPoint y: 277, endPoint x: 143, endPoint y: 281, distance: 29.8
click at [115, 277] on div "Plan de relance" at bounding box center [143, 275] width 160 height 9
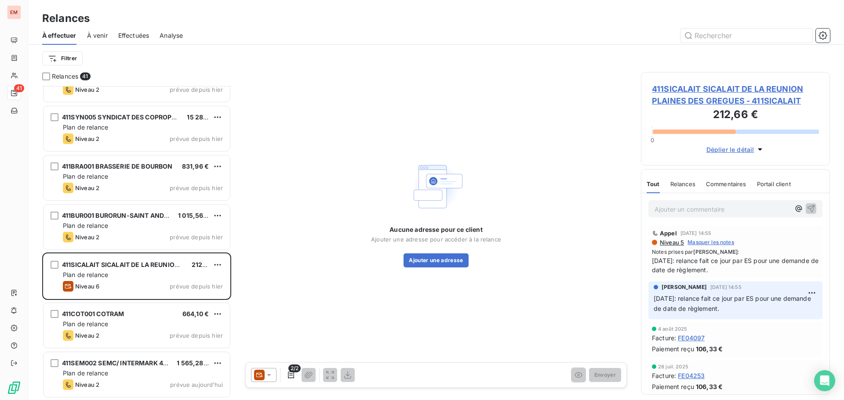
drag, startPoint x: 266, startPoint y: 377, endPoint x: 264, endPoint y: 367, distance: 9.8
click at [265, 375] on icon at bounding box center [269, 375] width 9 height 9
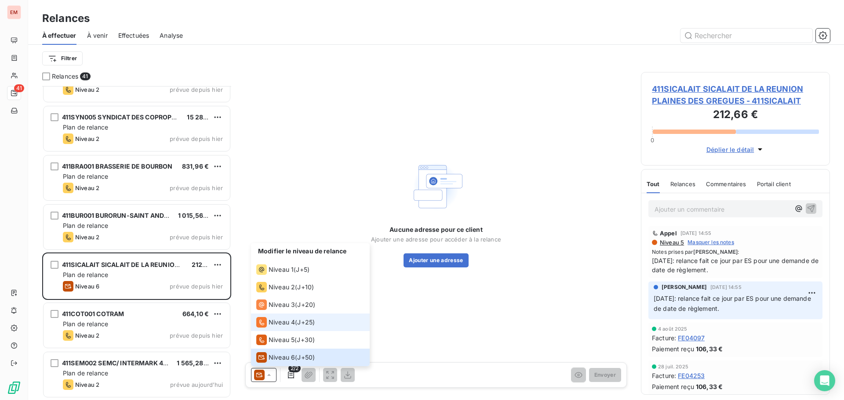
click at [275, 319] on span "Niveau 4" at bounding box center [281, 322] width 26 height 9
